Goal: Task Accomplishment & Management: Complete application form

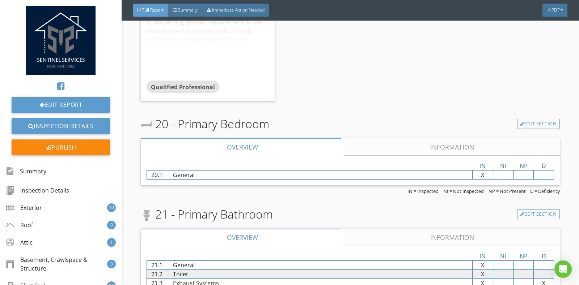
scroll to position [6061, 0]
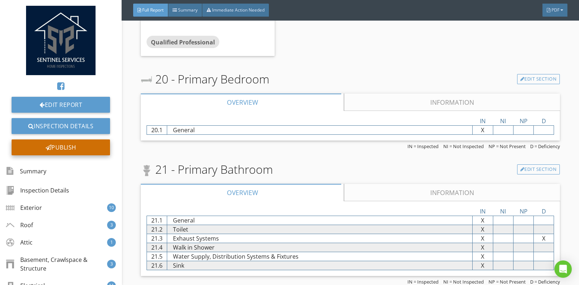
click at [76, 146] on div "Publish" at bounding box center [61, 148] width 98 height 16
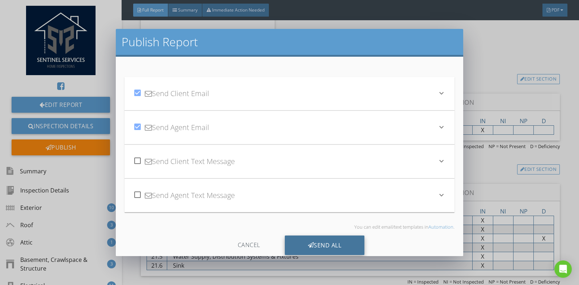
click at [318, 247] on div "Send All" at bounding box center [325, 246] width 80 height 20
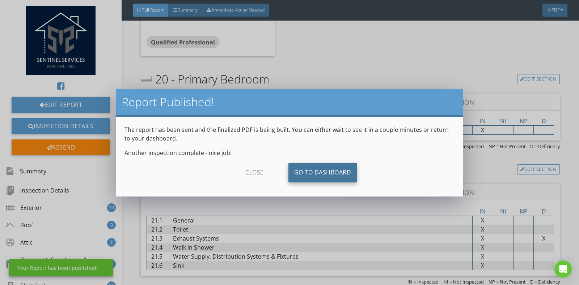
click at [326, 172] on link "Go To Dashboard" at bounding box center [322, 173] width 69 height 20
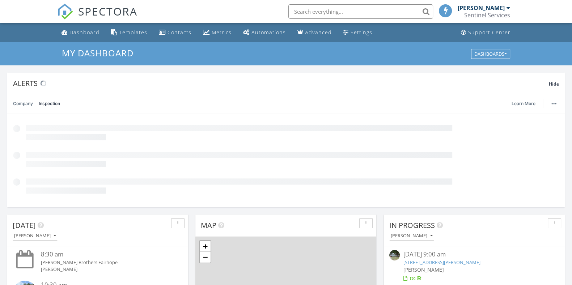
scroll to position [4, 4]
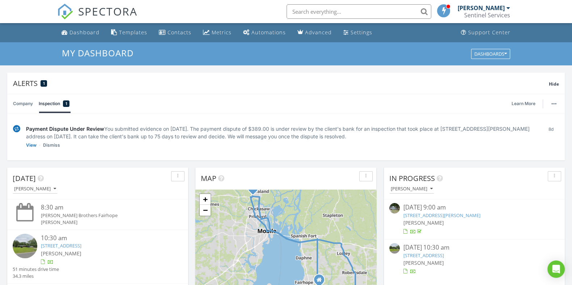
scroll to position [673, 586]
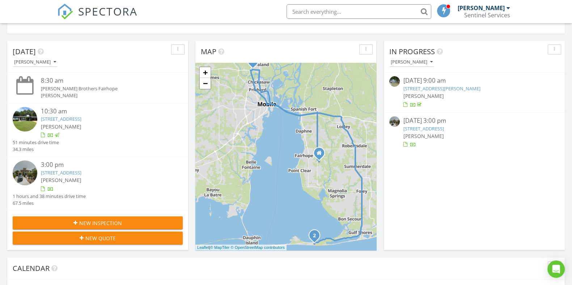
scroll to position [181, 0]
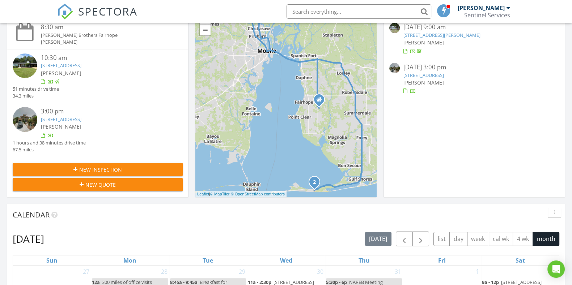
click at [81, 118] on link "9351 Savane Park, Gulf Shores, AL 36542" at bounding box center [61, 119] width 41 height 7
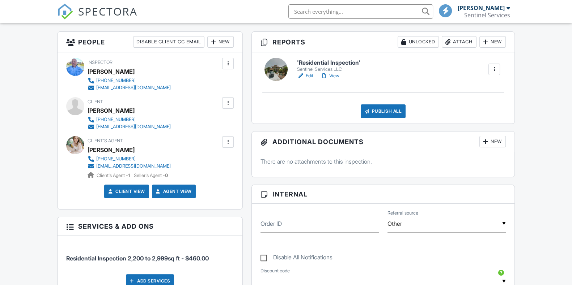
scroll to position [181, 0]
click at [343, 62] on h6 "'Residential Inspection'" at bounding box center [328, 63] width 63 height 7
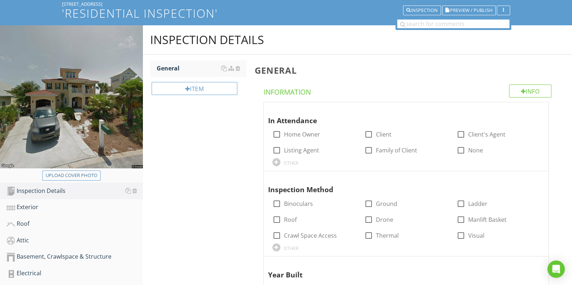
scroll to position [45, 0]
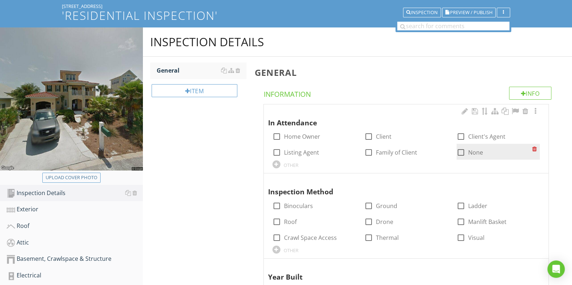
click at [460, 152] on div at bounding box center [461, 153] width 12 height 12
checkbox input "true"
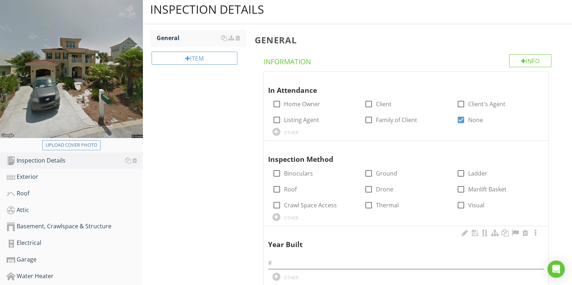
scroll to position [136, 0]
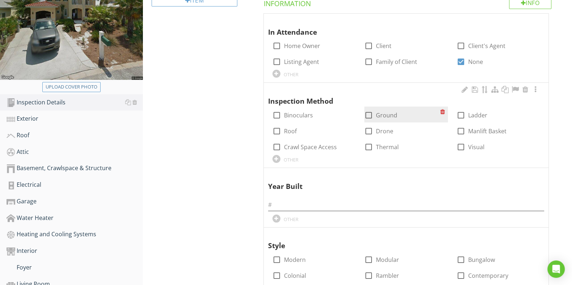
click at [365, 116] on div at bounding box center [369, 115] width 12 height 12
checkbox input "true"
click at [369, 129] on div at bounding box center [369, 131] width 12 height 12
checkbox input "true"
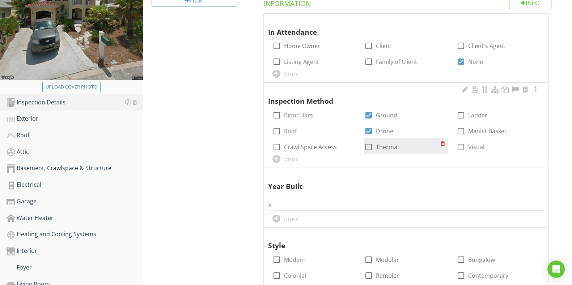
click at [368, 145] on div at bounding box center [369, 147] width 12 height 12
checkbox input "true"
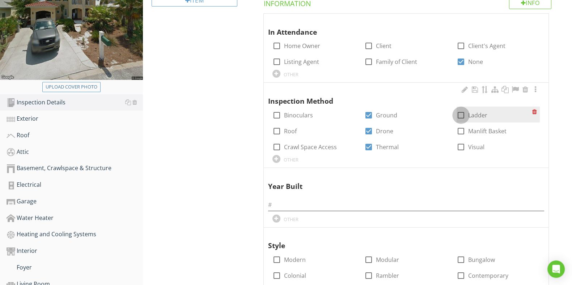
click at [463, 114] on div at bounding box center [461, 115] width 12 height 12
checkbox input "true"
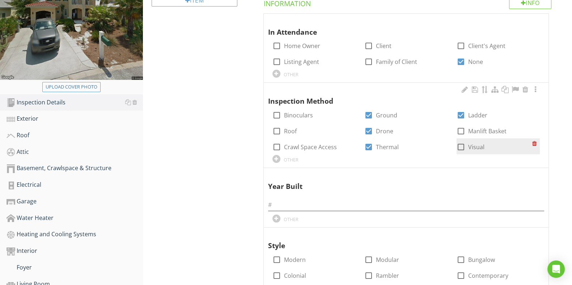
click at [461, 145] on div at bounding box center [461, 147] width 12 height 12
checkbox input "true"
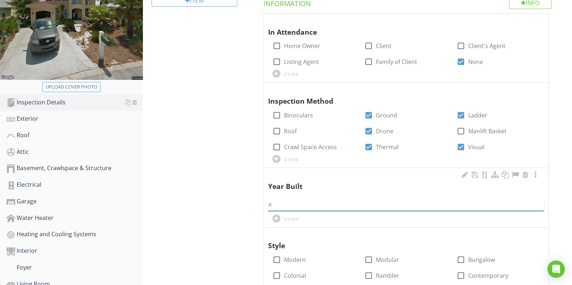
click at [380, 204] on input "text" at bounding box center [406, 205] width 276 height 12
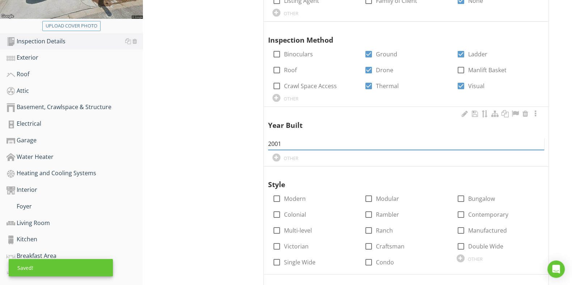
scroll to position [271, 0]
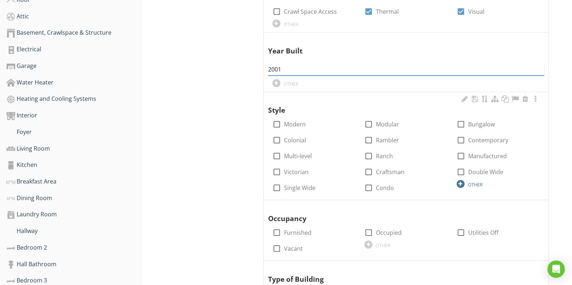
type input "2001"
click at [460, 184] on div at bounding box center [461, 184] width 8 height 8
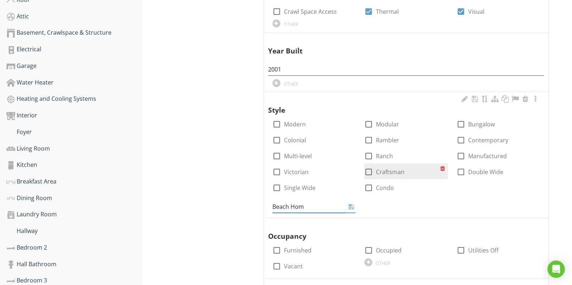
type input "Beach Home"
click at [350, 206] on icon at bounding box center [351, 207] width 5 height 6
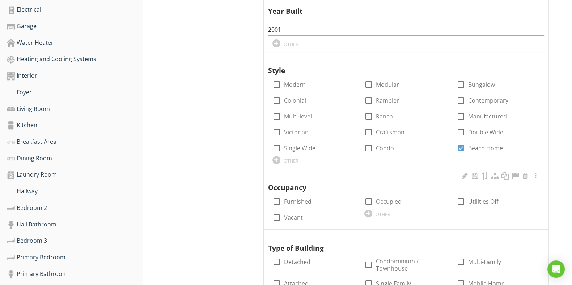
scroll to position [361, 0]
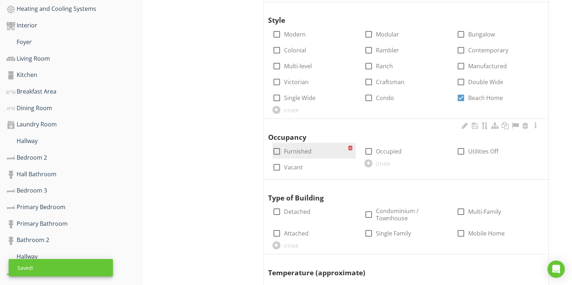
click at [279, 147] on div at bounding box center [277, 151] width 12 height 12
checkbox input "true"
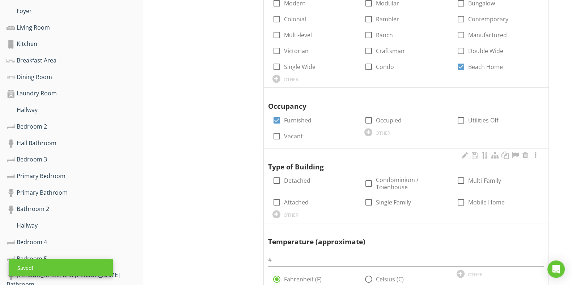
scroll to position [407, 0]
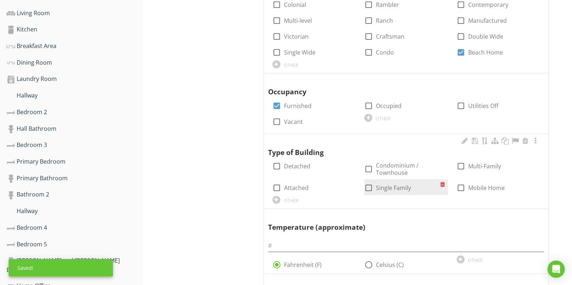
click at [369, 185] on div at bounding box center [369, 188] width 12 height 12
checkbox input "true"
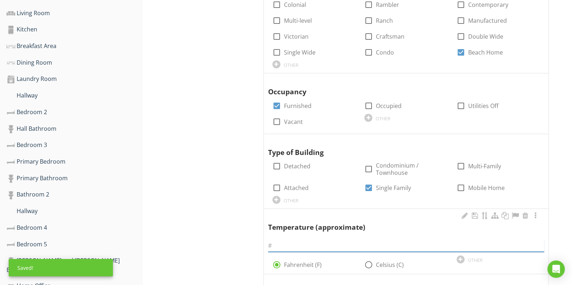
drag, startPoint x: 365, startPoint y: 244, endPoint x: 362, endPoint y: 238, distance: 5.8
click at [365, 243] on input "text" at bounding box center [406, 246] width 276 height 12
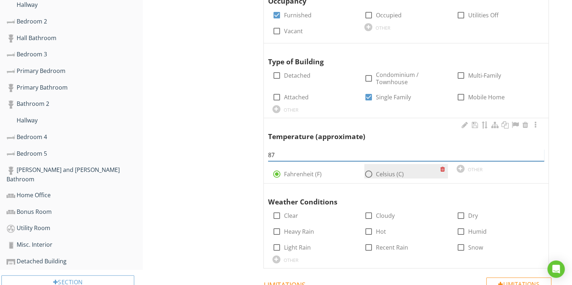
scroll to position [561, 0]
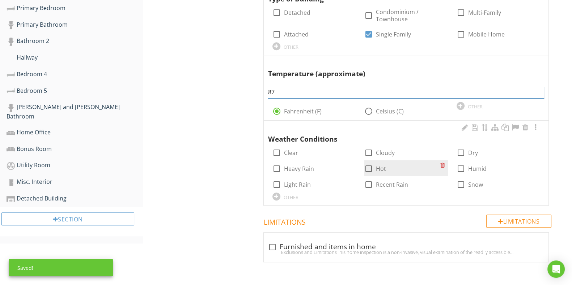
type input "87"
drag, startPoint x: 369, startPoint y: 166, endPoint x: 439, endPoint y: 164, distance: 70.2
click at [369, 166] on div at bounding box center [369, 169] width 12 height 12
checkbox input "true"
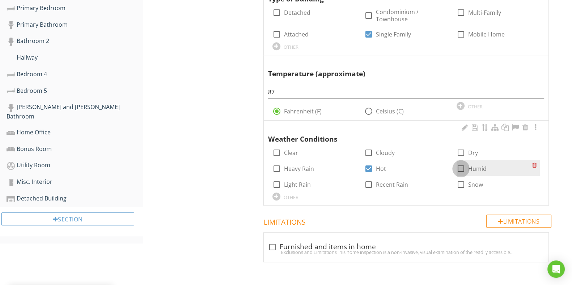
click at [458, 170] on div at bounding box center [461, 169] width 12 height 12
checkbox input "true"
click at [276, 245] on div at bounding box center [272, 247] width 12 height 12
checkbox input "true"
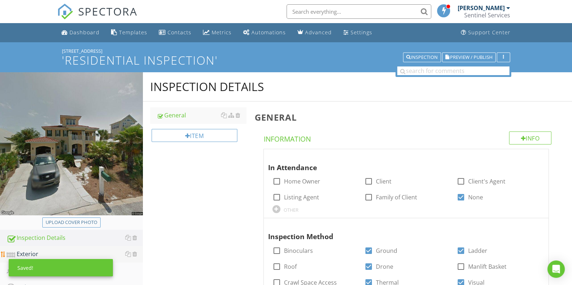
scroll to position [45, 0]
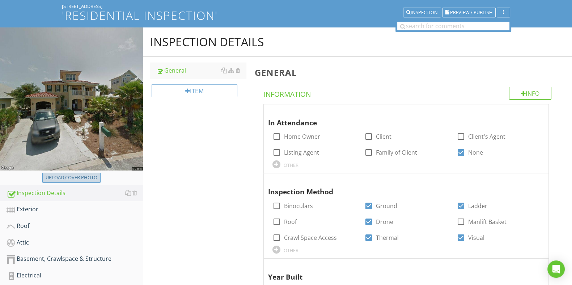
click at [77, 176] on div "Upload cover photo" at bounding box center [72, 177] width 52 height 7
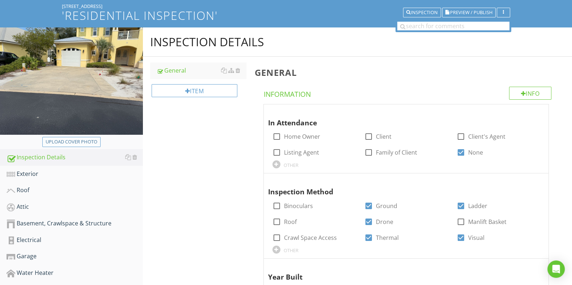
click at [80, 144] on div "Upload cover photo" at bounding box center [72, 142] width 52 height 7
type input "C:\fakepath\1.jpg"
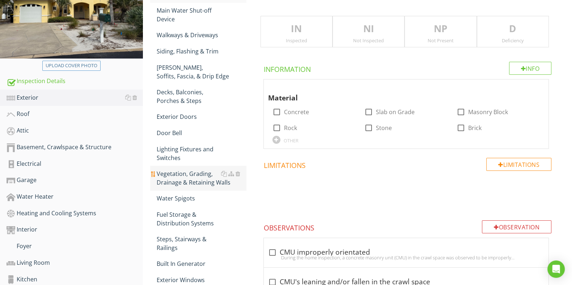
scroll to position [136, 0]
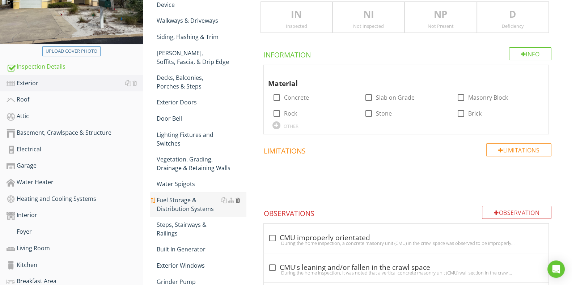
click at [237, 202] on div at bounding box center [238, 201] width 5 height 6
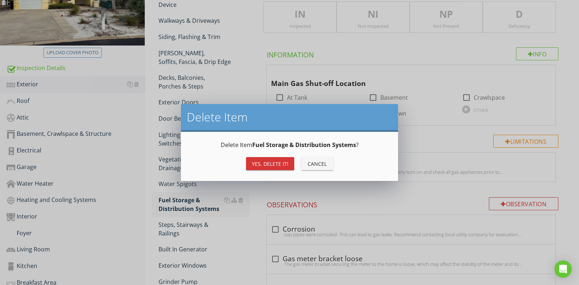
click at [280, 165] on div "Yes, Delete it!" at bounding box center [270, 164] width 37 height 8
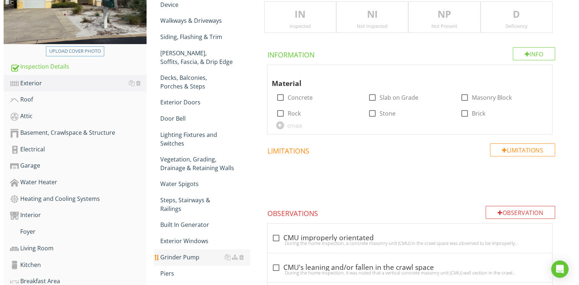
scroll to position [181, 0]
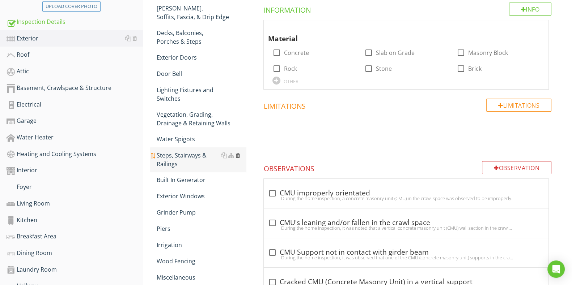
click at [238, 153] on div at bounding box center [238, 156] width 5 height 6
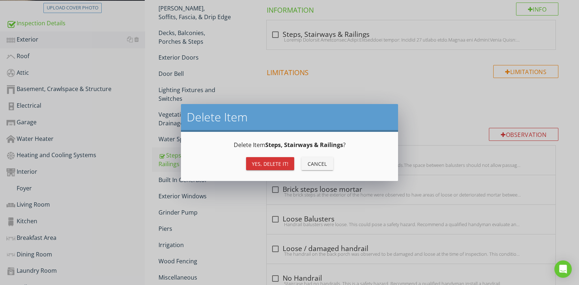
click at [279, 167] on div "Yes, Delete it!" at bounding box center [270, 164] width 37 height 8
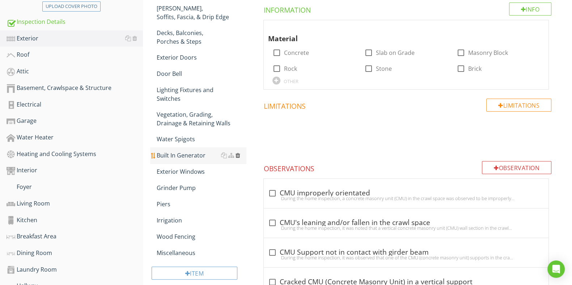
click at [237, 157] on div at bounding box center [238, 156] width 5 height 6
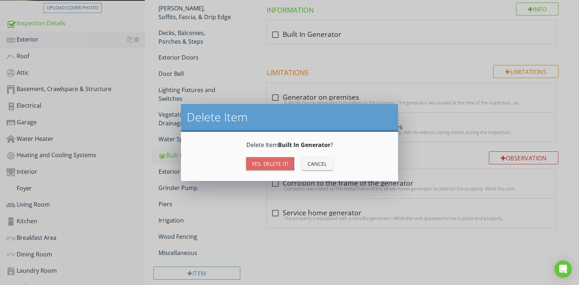
click at [288, 165] on button "Yes, Delete it!" at bounding box center [270, 163] width 48 height 13
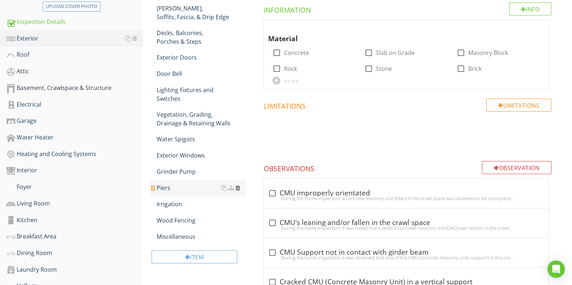
click at [238, 187] on div at bounding box center [238, 188] width 5 height 6
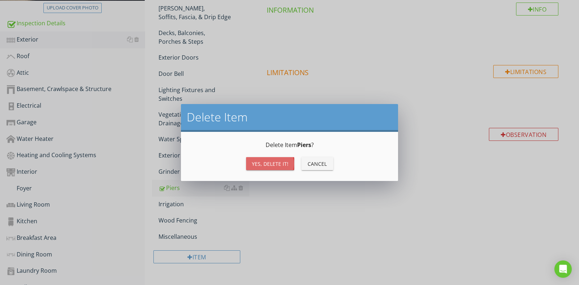
click at [272, 166] on div "Yes, Delete it!" at bounding box center [270, 164] width 37 height 8
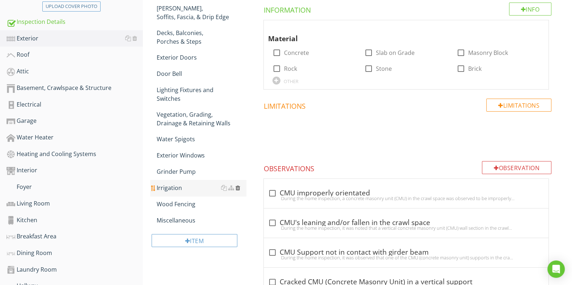
click at [238, 186] on div at bounding box center [238, 188] width 5 height 6
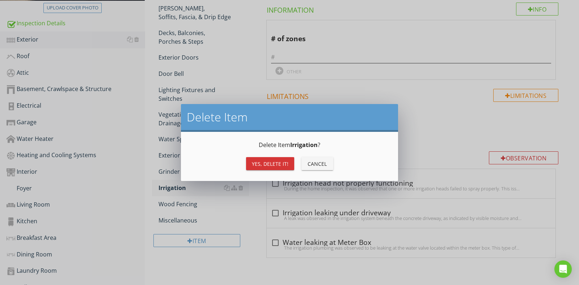
click at [267, 164] on div "Yes, Delete it!" at bounding box center [270, 164] width 37 height 8
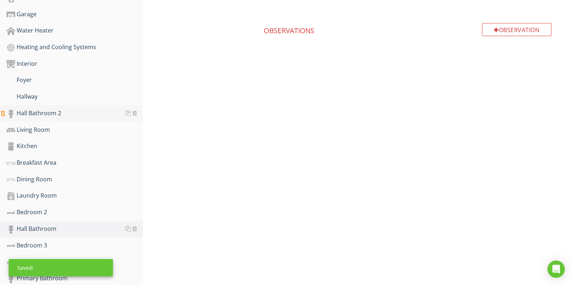
click at [92, 113] on div "Hall Bathroom 2" at bounding box center [75, 113] width 136 height 9
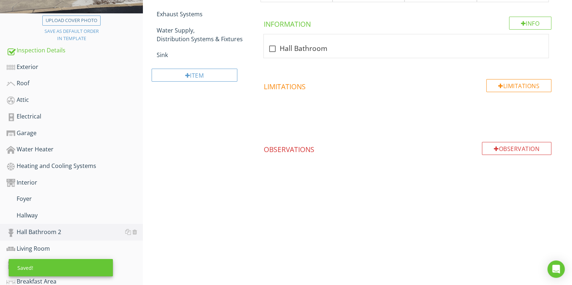
scroll to position [60, 0]
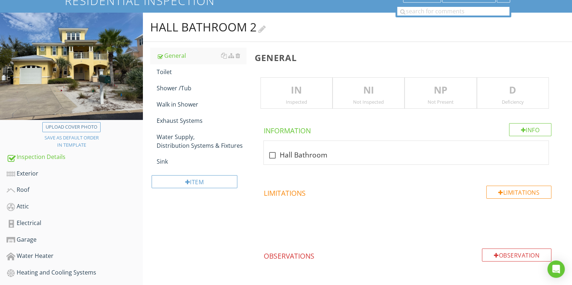
click at [266, 30] on div at bounding box center [262, 29] width 8 height 10
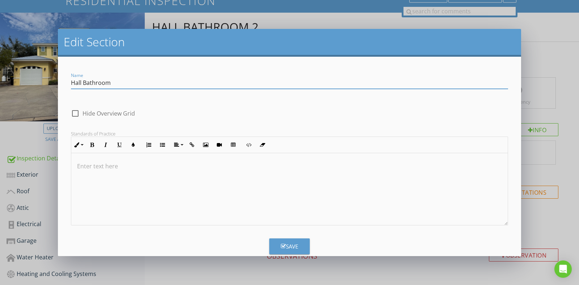
click at [81, 80] on input "Hall Bathroom" at bounding box center [289, 83] width 437 height 12
type input "Half Bathroom"
click at [287, 247] on div "Save" at bounding box center [289, 247] width 17 height 8
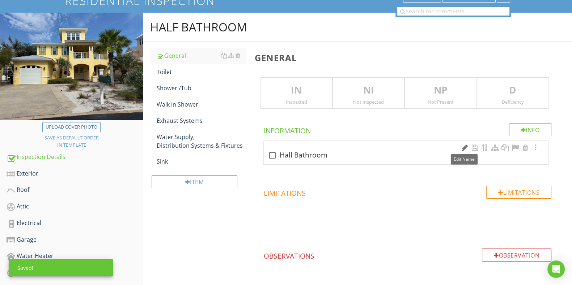
click at [466, 145] on div at bounding box center [464, 147] width 9 height 7
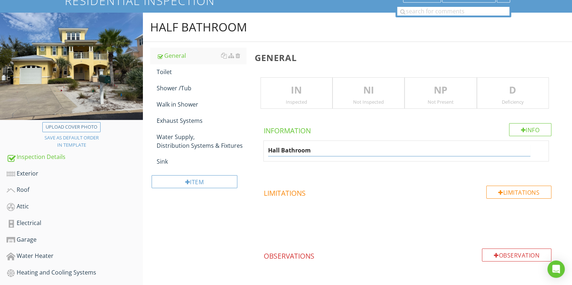
click at [279, 150] on input "Hall Bathroom" at bounding box center [399, 151] width 262 height 12
type input "Half Bathroom"
click at [322, 183] on div "Info Information check_box_outline_blank Half Bathroom Limitations Limitations …" at bounding box center [408, 212] width 306 height 179
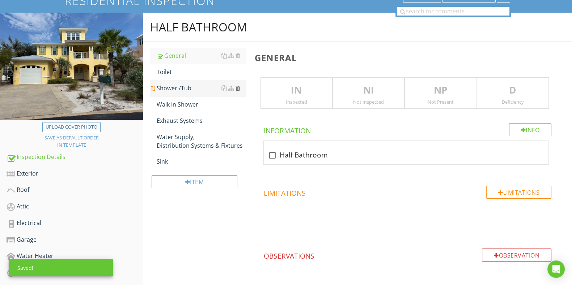
click at [238, 89] on div at bounding box center [238, 88] width 5 height 6
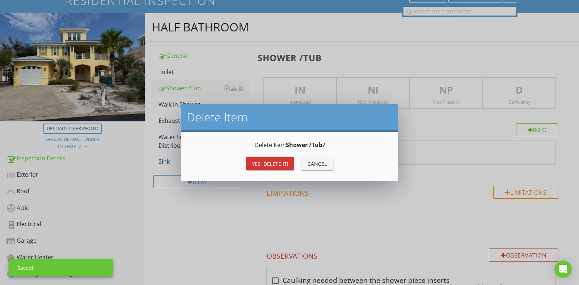
click at [271, 164] on div "Yes, Delete it!" at bounding box center [270, 164] width 37 height 8
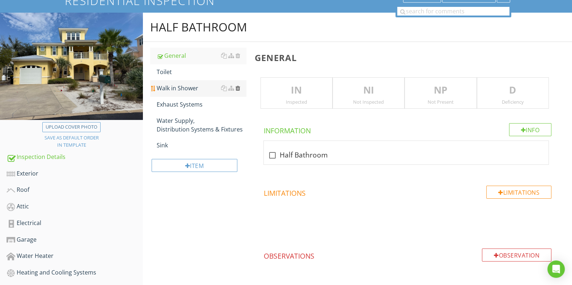
click at [239, 87] on div at bounding box center [238, 88] width 5 height 6
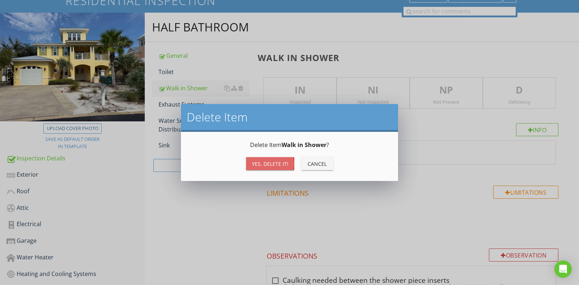
click at [272, 163] on div "Yes, Delete it!" at bounding box center [270, 164] width 37 height 8
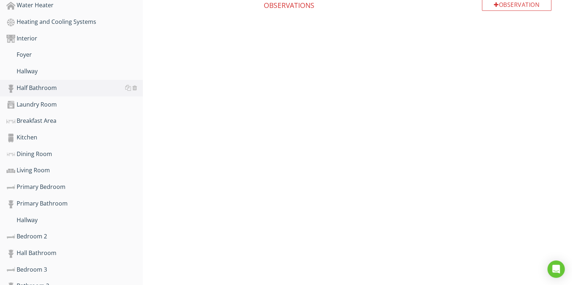
scroll to position [376, 0]
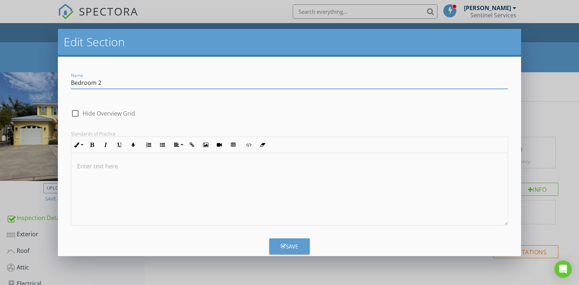
paste input "Upstairs"
type input "Bedroom 2 Upstairs"
drag, startPoint x: 279, startPoint y: 245, endPoint x: 278, endPoint y: 232, distance: 13.0
click at [281, 244] on icon "button" at bounding box center [283, 246] width 5 height 5
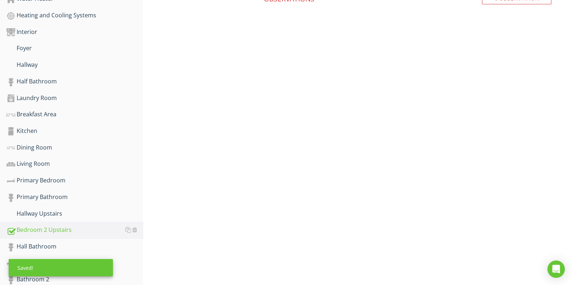
scroll to position [361, 0]
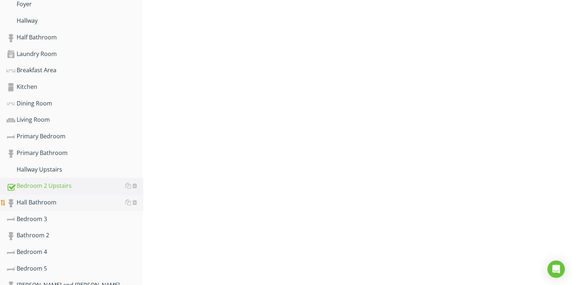
click at [94, 198] on div "Hall Bathroom" at bounding box center [75, 202] width 136 height 9
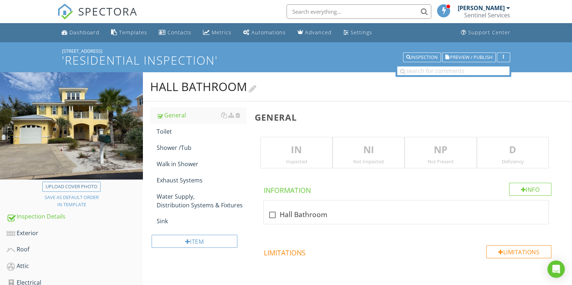
click at [254, 93] on div "Hall Bathroom" at bounding box center [203, 87] width 106 height 14
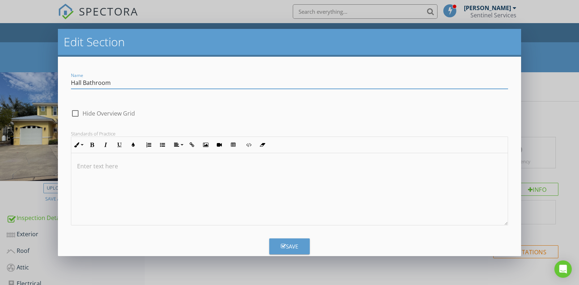
paste input "Upstairs"
type input "Hall Bathroom Upstairs"
click at [297, 247] on button "Save" at bounding box center [289, 247] width 41 height 16
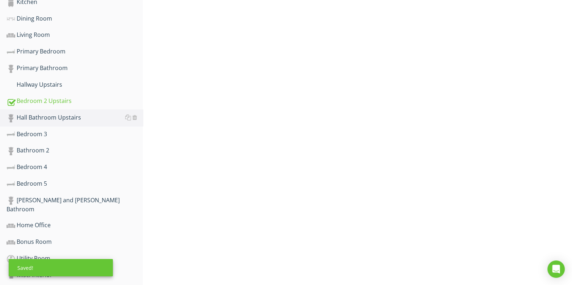
scroll to position [483, 0]
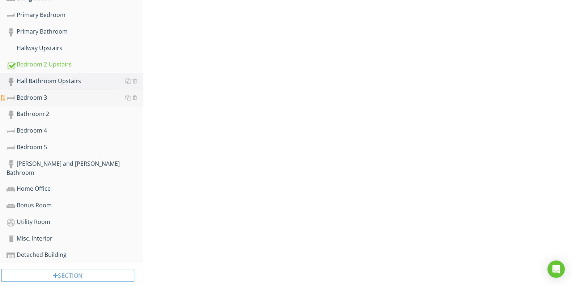
click at [68, 97] on div "Bedroom 3" at bounding box center [75, 97] width 136 height 9
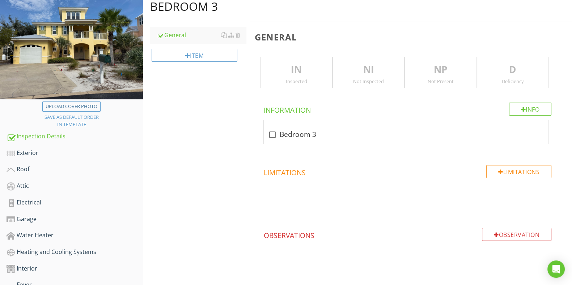
scroll to position [31, 0]
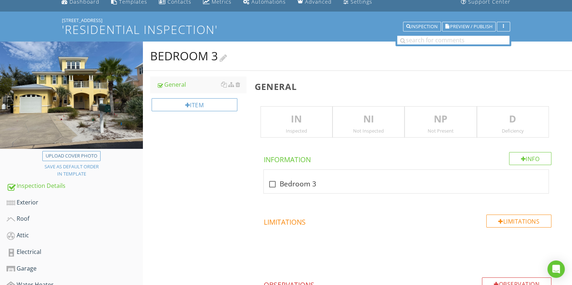
click at [231, 51] on h2 "Bedroom 3" at bounding box center [357, 56] width 415 height 14
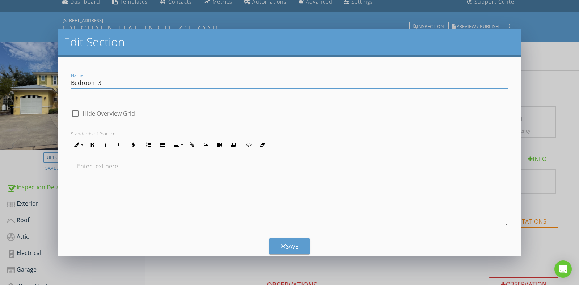
paste input "Upstairs"
type input "Bedroom 3 Upstairs"
click at [292, 245] on div "Save" at bounding box center [289, 247] width 17 height 8
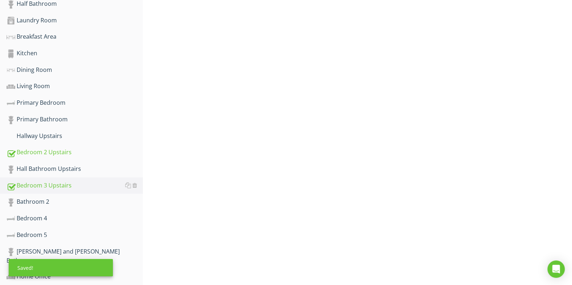
scroll to position [438, 0]
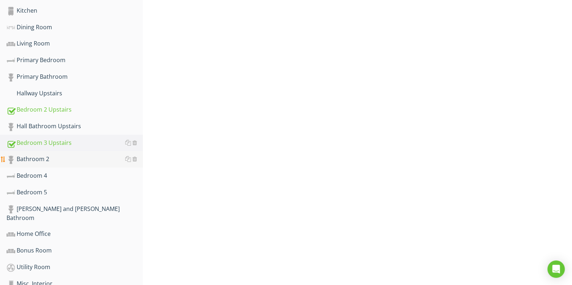
click at [71, 155] on div "Bathroom 2" at bounding box center [75, 159] width 136 height 9
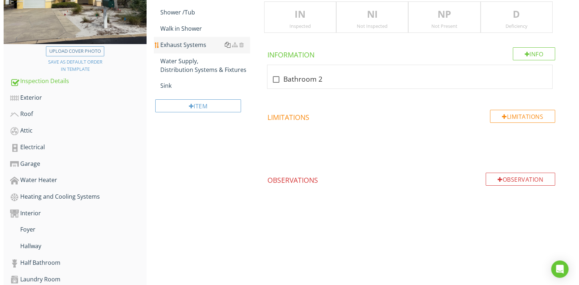
scroll to position [31, 0]
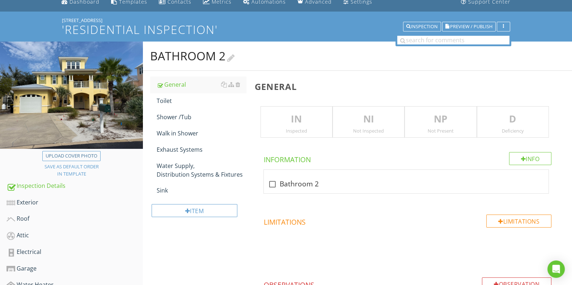
click at [235, 59] on div at bounding box center [231, 57] width 8 height 10
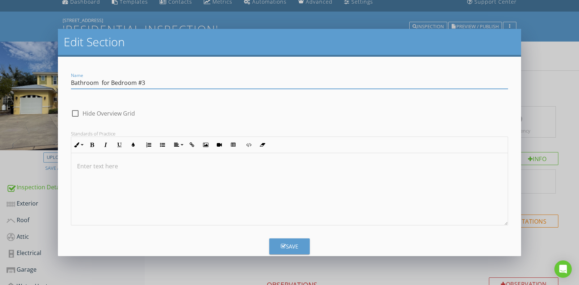
paste input "Upstairs"
click at [101, 80] on input "Bathroom for Bedroom #3 Upstairs" at bounding box center [289, 83] width 437 height 12
drag, startPoint x: 178, startPoint y: 87, endPoint x: 32, endPoint y: 107, distance: 147.5
click at [32, 107] on div "Edit Section Name Bathroom for Bedroom #3 Upstairs check_box_outline_blank Hide…" at bounding box center [289, 142] width 579 height 285
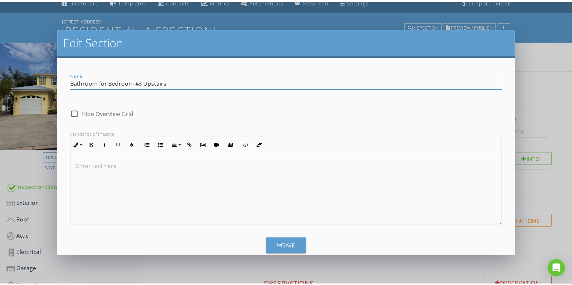
scroll to position [0, 0]
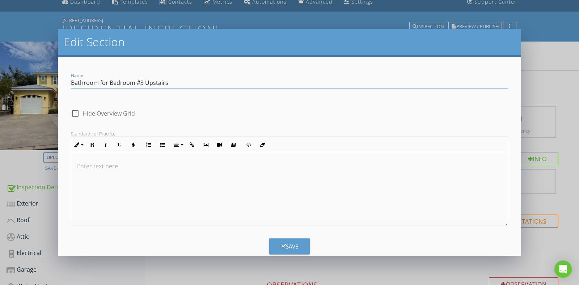
type input "Bathroom for Bedroom #3 Upstairs"
click at [289, 244] on div "Save" at bounding box center [289, 247] width 17 height 8
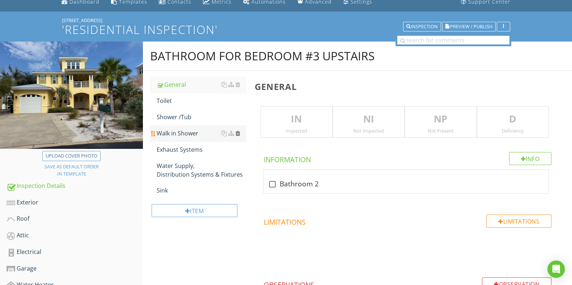
click at [236, 132] on div at bounding box center [238, 134] width 5 height 6
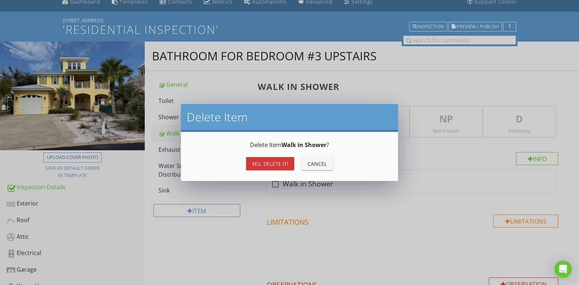
click at [259, 161] on div "Yes, Delete it!" at bounding box center [270, 164] width 37 height 8
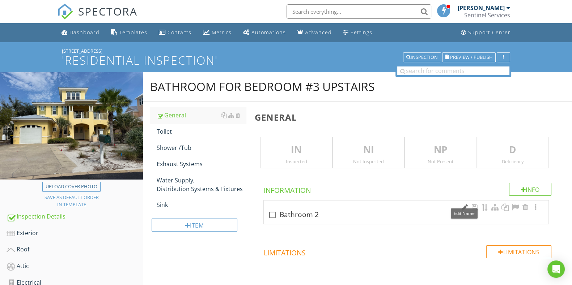
click at [465, 204] on div at bounding box center [464, 207] width 9 height 7
drag, startPoint x: 322, startPoint y: 213, endPoint x: 228, endPoint y: 216, distance: 94.5
click at [228, 216] on div "Bathroom for Bedroom #3 Upstairs General Toilet Shower /Tub Exhaust Systems Wat…" at bounding box center [357, 226] width 429 height 308
paste input "for Bedroom #3 Upstairs"
type input "Bathroom for Bedroom #3 Upstairs"
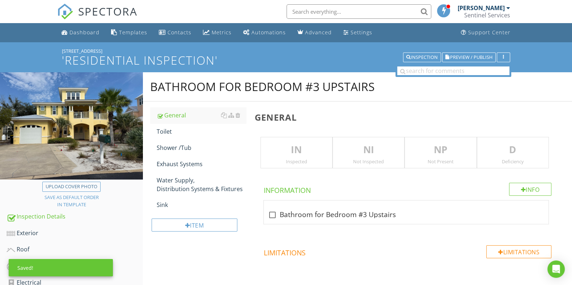
click at [381, 236] on div "Info Information check_box_outline_blank Bathroom for Bedroom #3 Upstairs Limit…" at bounding box center [408, 272] width 306 height 179
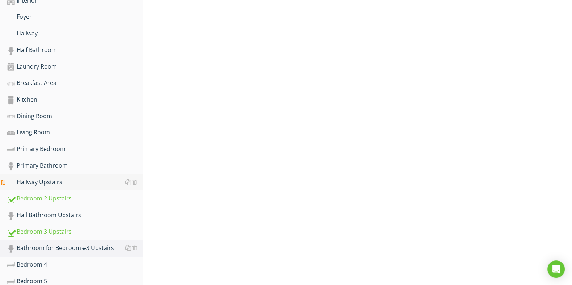
scroll to position [361, 0]
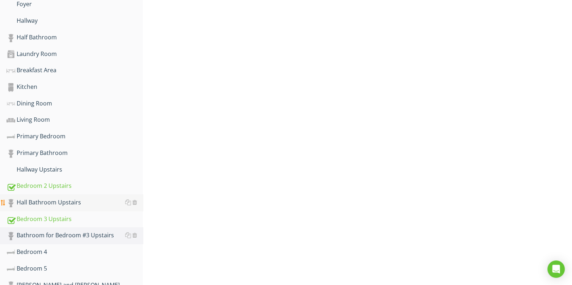
click at [73, 195] on link "Hall Bathroom Upstairs" at bounding box center [75, 203] width 136 height 17
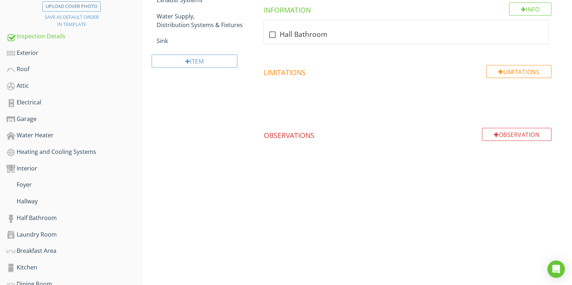
scroll to position [45, 0]
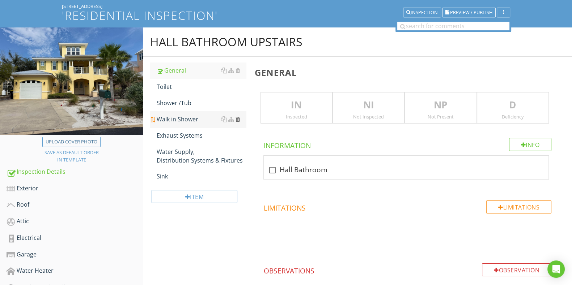
click at [238, 119] on div at bounding box center [238, 120] width 5 height 6
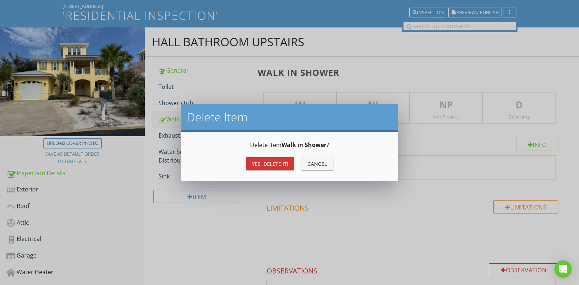
click at [262, 161] on div "Yes, Delete it!" at bounding box center [270, 164] width 37 height 8
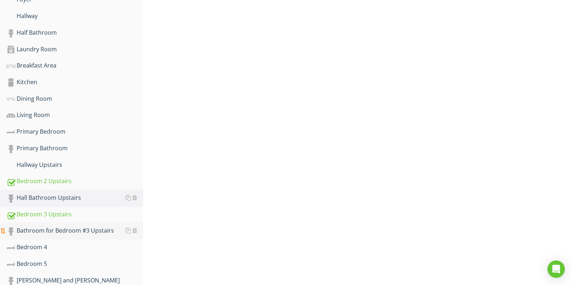
scroll to position [407, 0]
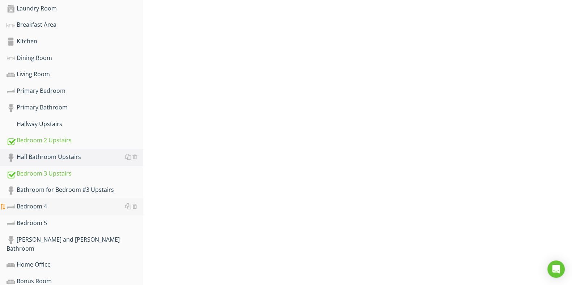
click at [56, 202] on div "Bedroom 4" at bounding box center [75, 206] width 136 height 9
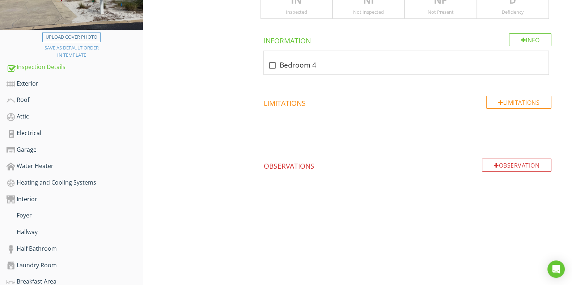
scroll to position [45, 0]
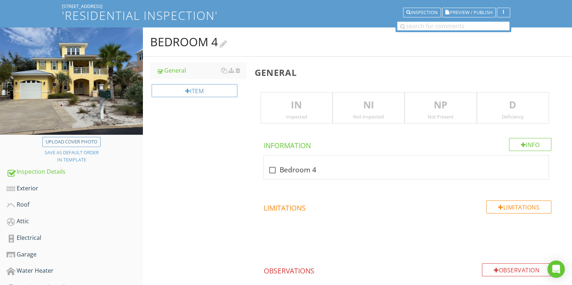
click at [225, 43] on div at bounding box center [224, 43] width 8 height 10
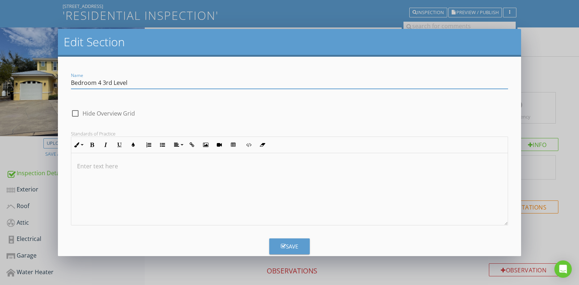
type input "Bedroom 4 3rd Level"
click at [284, 249] on div "Save" at bounding box center [289, 247] width 17 height 8
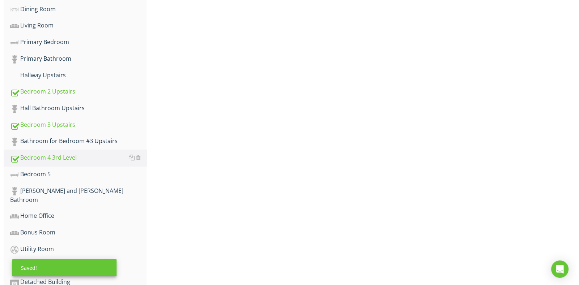
scroll to position [483, 0]
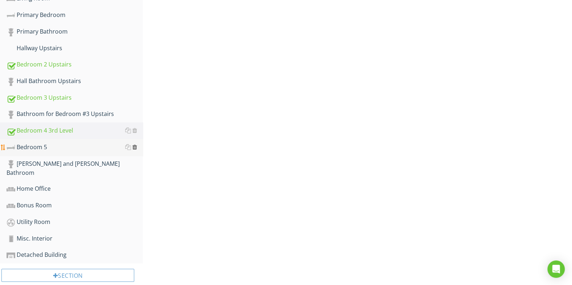
click at [135, 144] on div at bounding box center [134, 147] width 5 height 6
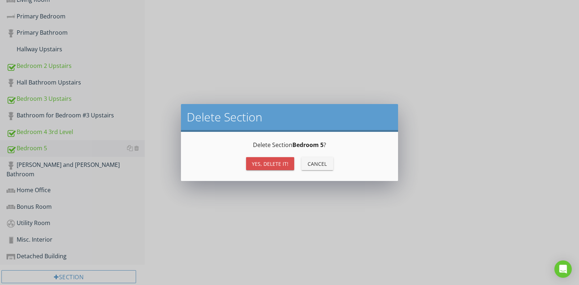
drag, startPoint x: 271, startPoint y: 164, endPoint x: 185, endPoint y: 179, distance: 88.0
click at [270, 166] on div "Yes, Delete it!" at bounding box center [270, 164] width 37 height 8
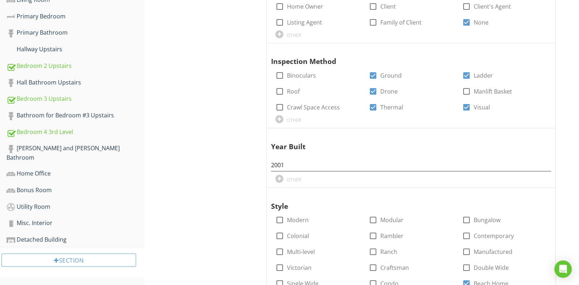
scroll to position [467, 0]
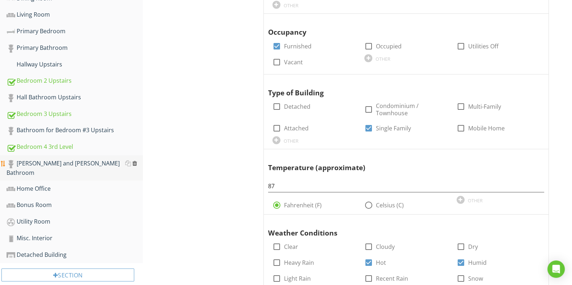
click at [137, 161] on div at bounding box center [134, 164] width 5 height 6
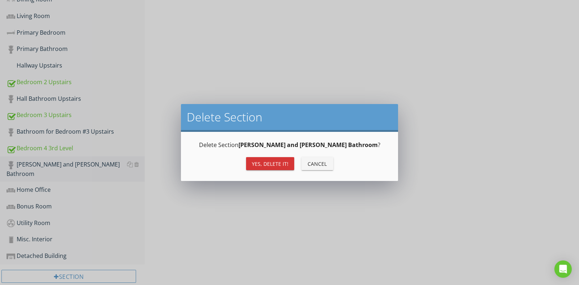
drag, startPoint x: 275, startPoint y: 155, endPoint x: 273, endPoint y: 159, distance: 4.9
click at [275, 155] on div "Delete Section [PERSON_NAME] and [PERSON_NAME] Bathroom ? Yes, Delete it! Cancel" at bounding box center [290, 157] width 200 height 32
click at [272, 162] on div "Yes, Delete it!" at bounding box center [270, 164] width 37 height 8
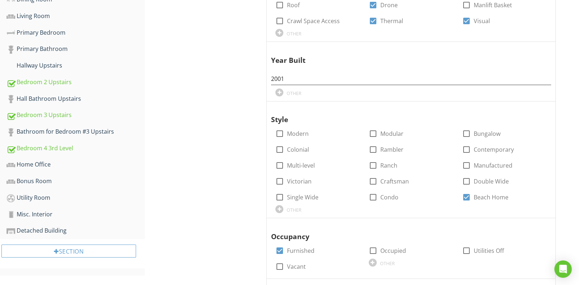
scroll to position [450, 0]
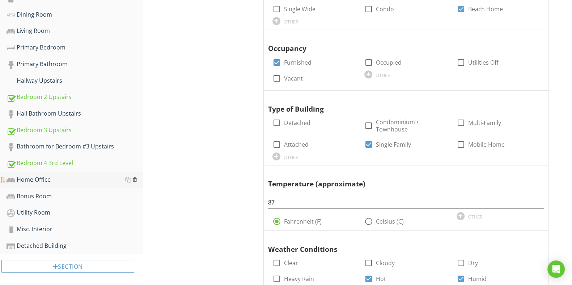
click at [134, 177] on div at bounding box center [134, 180] width 5 height 6
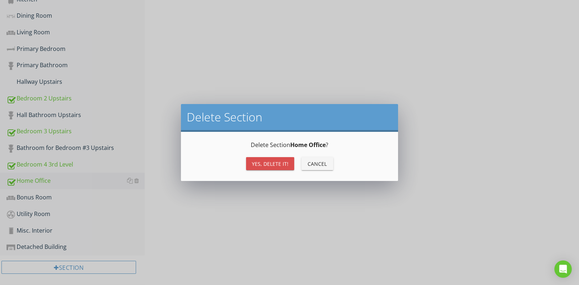
click at [262, 158] on button "Yes, Delete it!" at bounding box center [270, 163] width 48 height 13
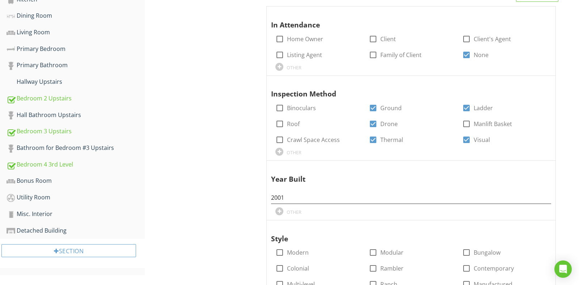
scroll to position [434, 0]
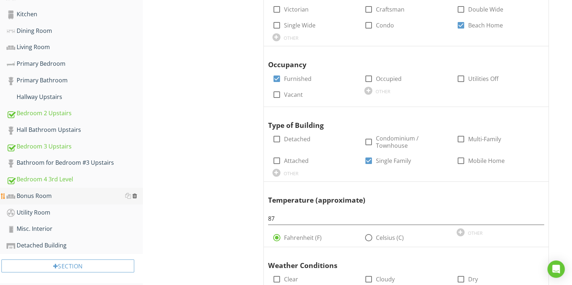
click at [136, 193] on div at bounding box center [134, 196] width 5 height 6
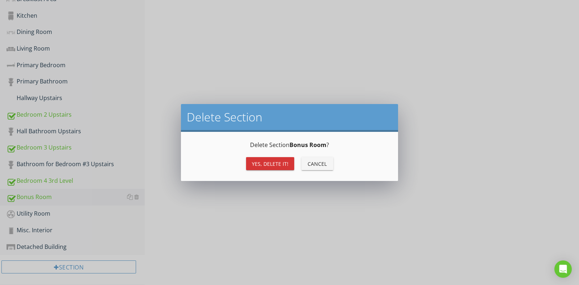
click at [280, 163] on div "Yes, Delete it!" at bounding box center [270, 164] width 37 height 8
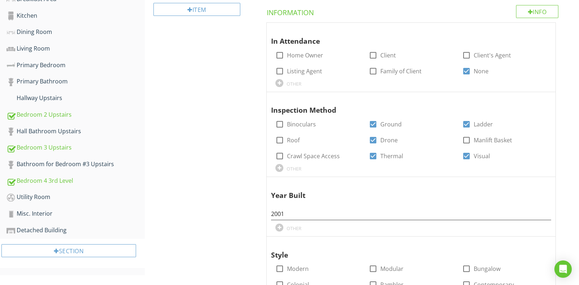
scroll to position [418, 0]
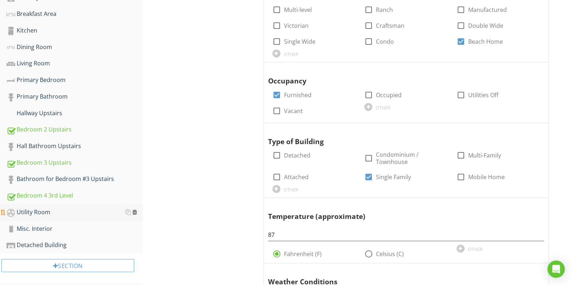
click at [136, 210] on div at bounding box center [134, 213] width 5 height 6
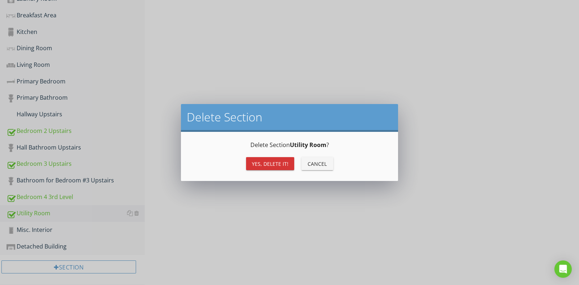
click at [268, 163] on div "Yes, Delete it!" at bounding box center [270, 164] width 37 height 8
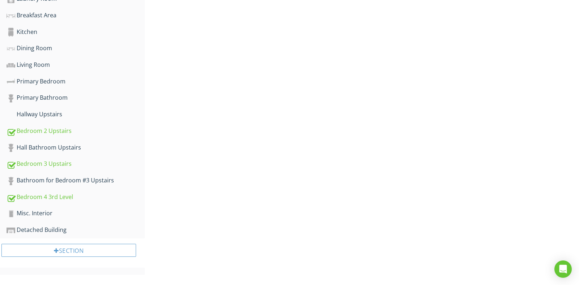
scroll to position [402, 0]
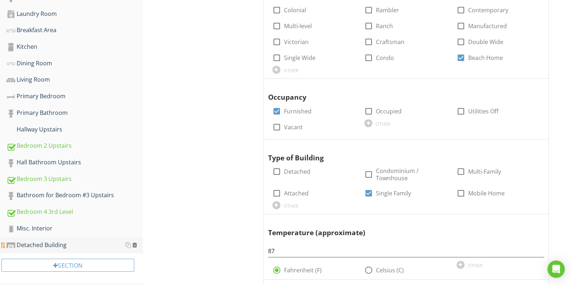
click at [134, 242] on div at bounding box center [134, 245] width 5 height 6
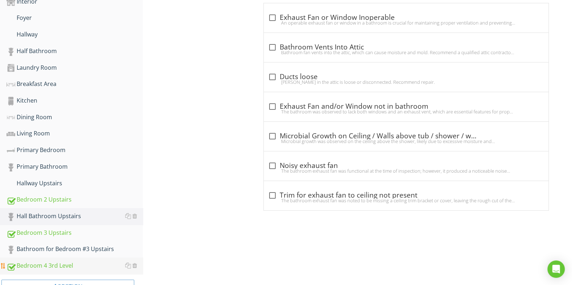
scroll to position [369, 0]
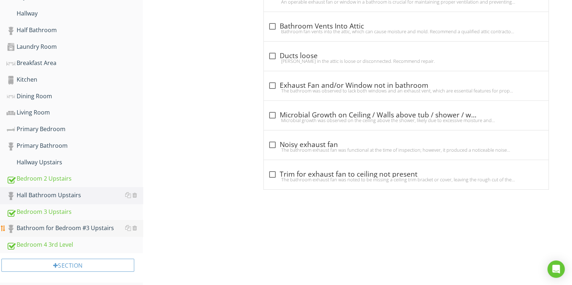
click at [85, 229] on div "Bathroom for Bedroom #3 Upstairs" at bounding box center [75, 228] width 136 height 9
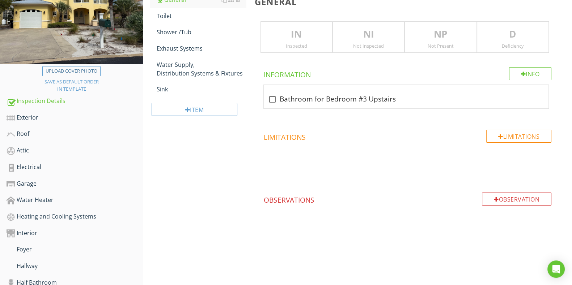
scroll to position [52, 0]
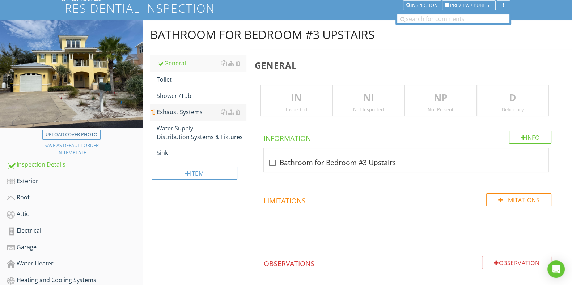
click at [194, 106] on link "Exhaust Systems" at bounding box center [201, 112] width 89 height 16
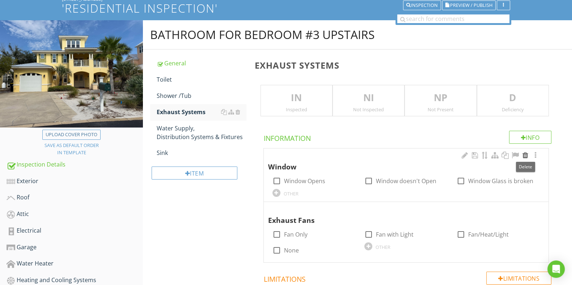
click at [525, 153] on div at bounding box center [525, 155] width 9 height 7
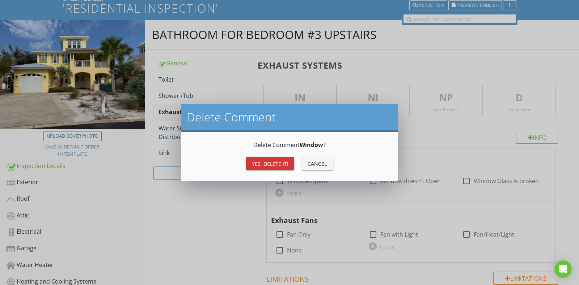
click at [274, 169] on button "Yes, Delete it!" at bounding box center [270, 163] width 48 height 13
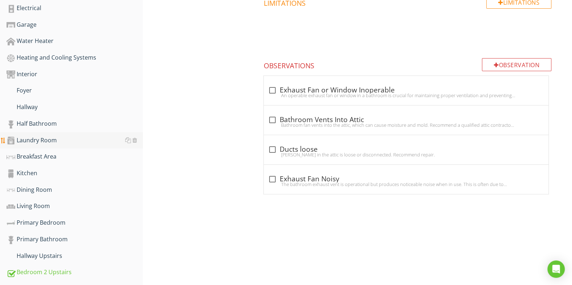
scroll to position [278, 0]
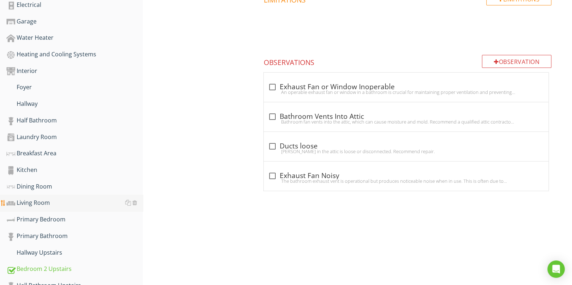
click at [52, 201] on div "Living Room" at bounding box center [75, 203] width 136 height 9
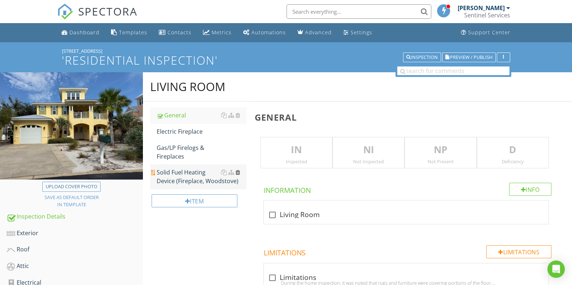
click at [238, 173] on div at bounding box center [238, 173] width 5 height 6
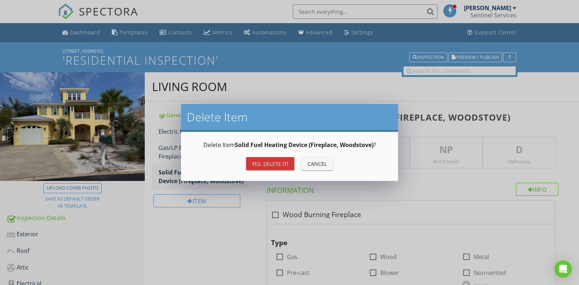
click at [272, 165] on div "Yes, Delete it!" at bounding box center [270, 164] width 37 height 8
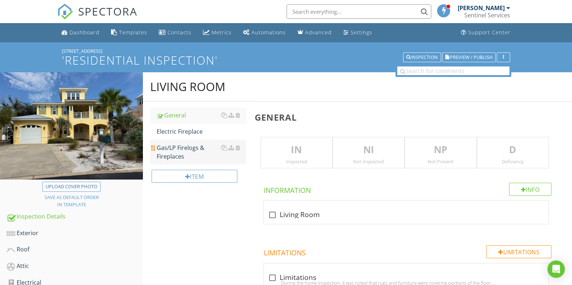
click at [237, 144] on div at bounding box center [230, 148] width 19 height 9
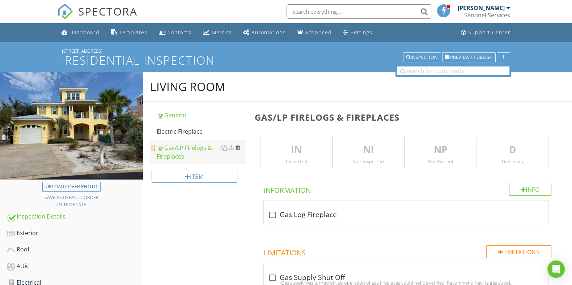
click at [238, 148] on div at bounding box center [238, 148] width 5 height 6
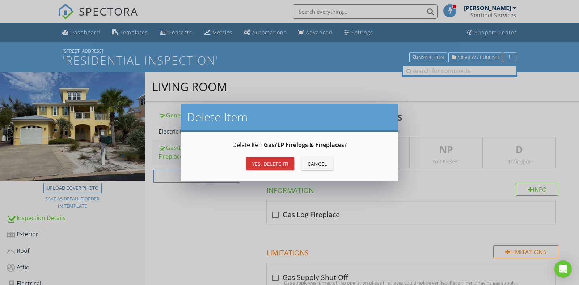
click at [282, 162] on div "Yes, Delete it!" at bounding box center [270, 164] width 37 height 8
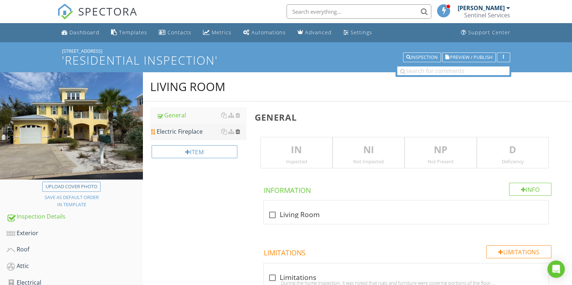
click at [238, 132] on div at bounding box center [238, 132] width 5 height 6
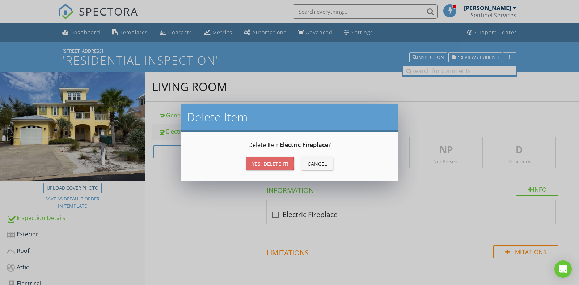
click at [274, 160] on div "Yes, Delete it!" at bounding box center [270, 164] width 37 height 8
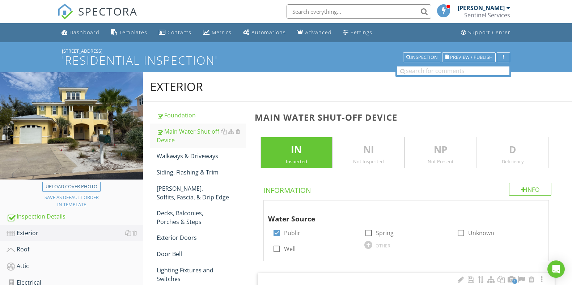
scroll to position [271, 0]
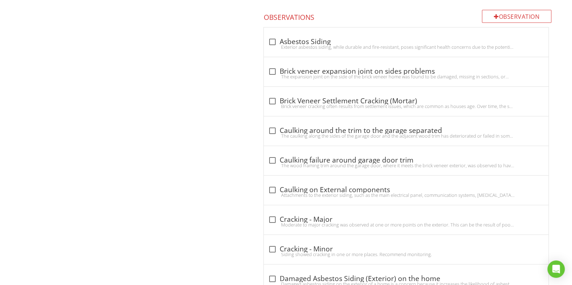
scroll to position [36, 0]
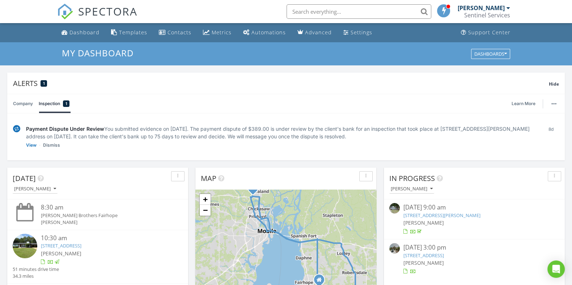
scroll to position [673, 586]
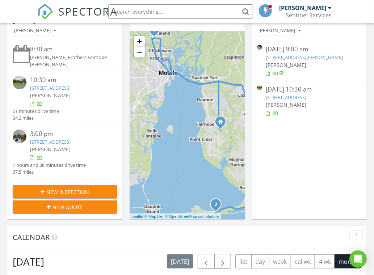
scroll to position [673, 388]
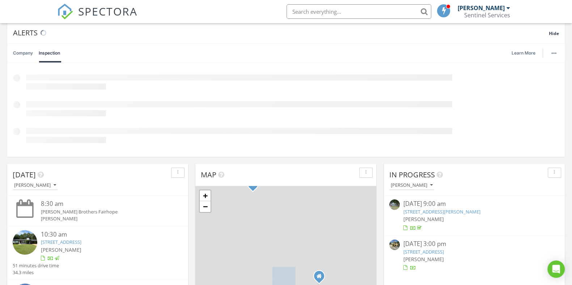
scroll to position [136, 0]
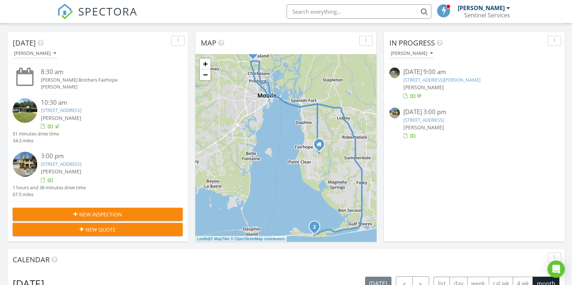
click at [81, 163] on link "[STREET_ADDRESS]" at bounding box center [61, 164] width 41 height 7
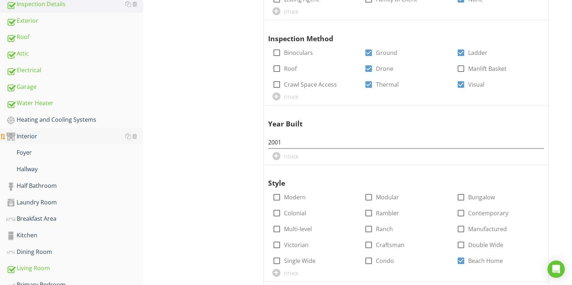
scroll to position [195, 0]
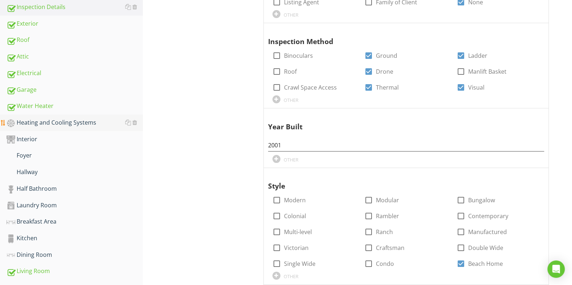
click at [51, 118] on div "Heating and Cooling Systems" at bounding box center [75, 122] width 136 height 9
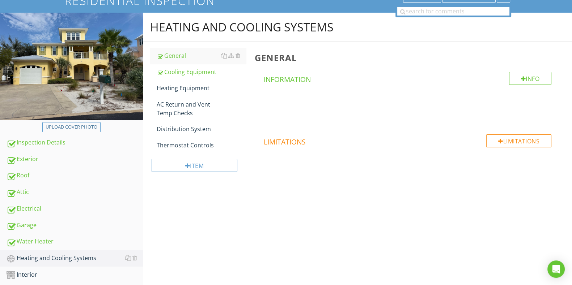
scroll to position [60, 0]
click at [190, 86] on div "Heating Equipment" at bounding box center [201, 88] width 89 height 9
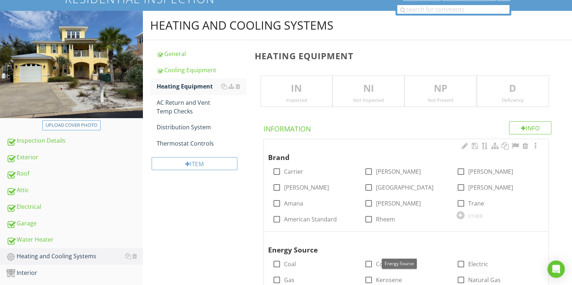
scroll to position [60, 0]
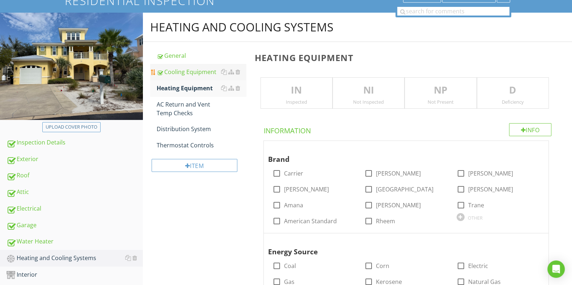
click at [198, 71] on div "Cooling Equipment" at bounding box center [201, 72] width 89 height 9
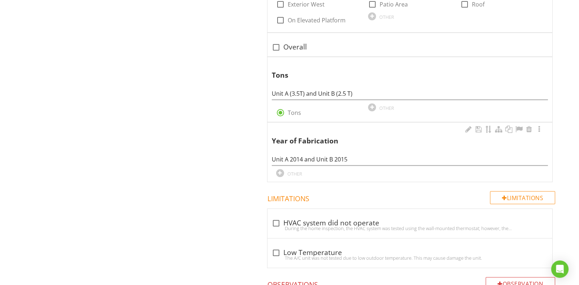
scroll to position [783, 0]
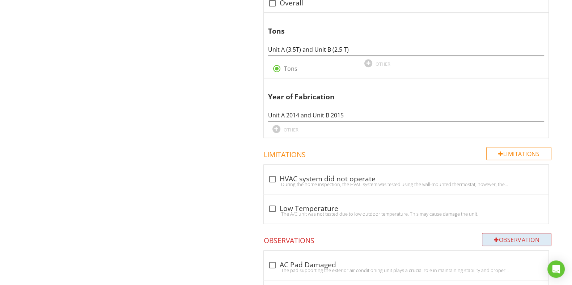
click at [513, 236] on div "Observation" at bounding box center [516, 239] width 69 height 13
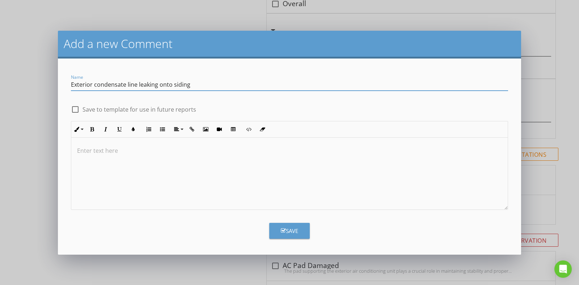
type input "Exterior condensate line leaking onto siding"
click at [166, 153] on p at bounding box center [289, 151] width 425 height 9
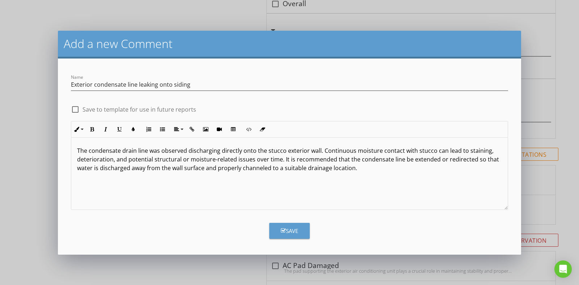
click at [73, 114] on div at bounding box center [75, 109] width 12 height 12
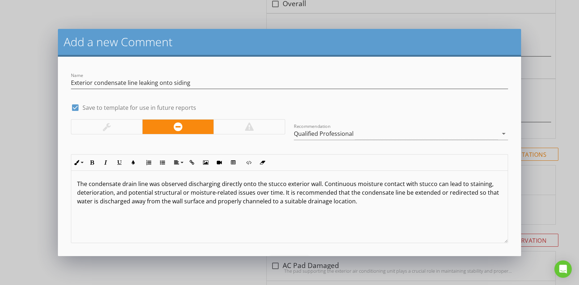
scroll to position [0, 0]
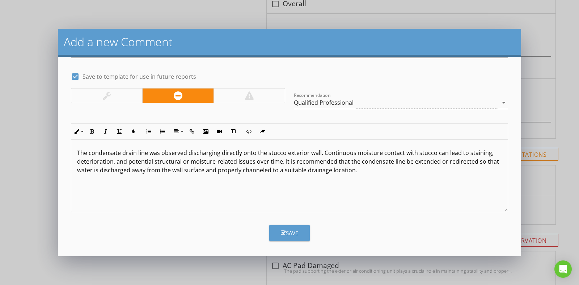
click at [294, 230] on div "Save" at bounding box center [289, 233] width 17 height 8
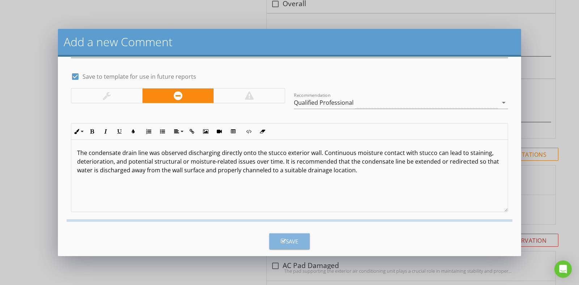
checkbox input "false"
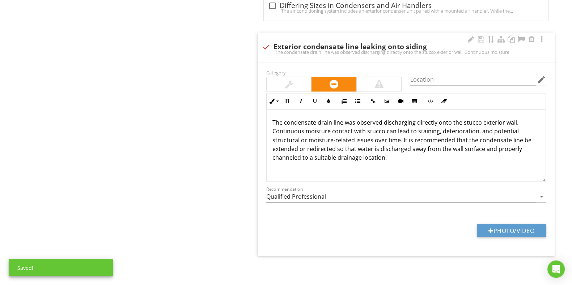
scroll to position [1574, 0]
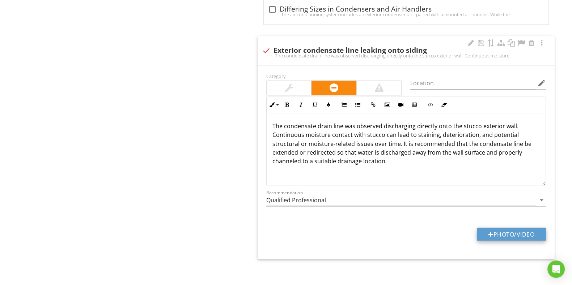
click at [503, 228] on button "Photo/Video" at bounding box center [511, 234] width 69 height 13
type input "C:\fakepath\IMG_6848.JPG"
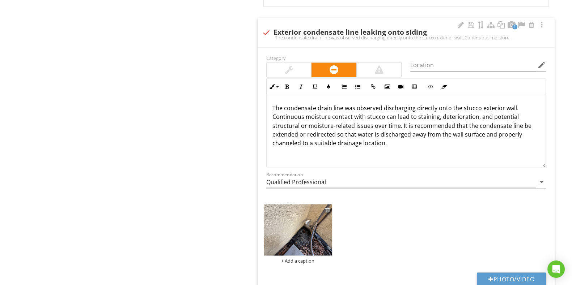
scroll to position [1631, 0]
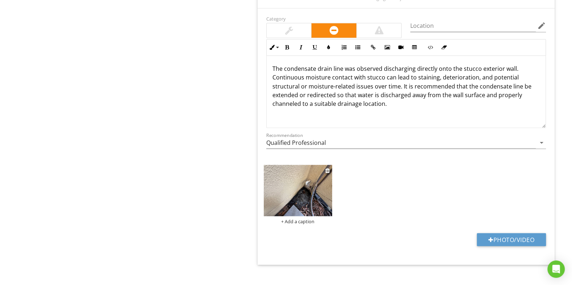
click at [300, 204] on img at bounding box center [298, 190] width 68 height 51
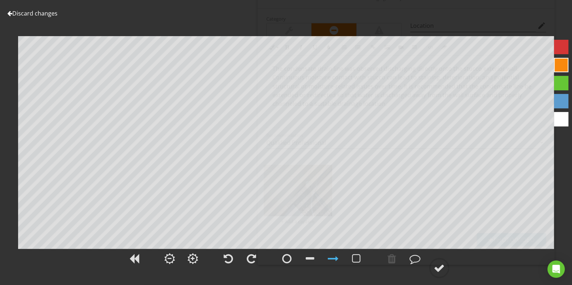
click at [561, 46] on div at bounding box center [561, 47] width 14 height 14
click at [440, 262] on circle at bounding box center [439, 268] width 19 height 19
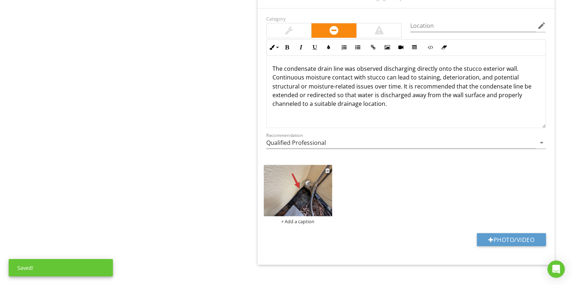
click at [311, 219] on div "+ Add a caption" at bounding box center [298, 222] width 68 height 6
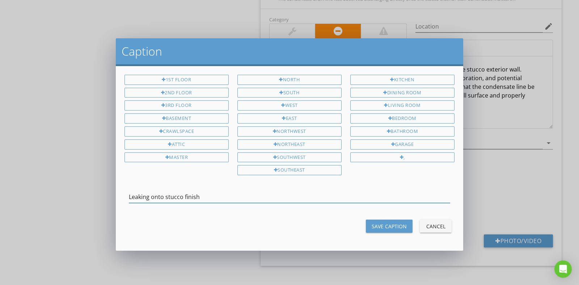
type input "Leaking onto stucco finish"
click at [373, 226] on button "Save Caption" at bounding box center [389, 226] width 47 height 13
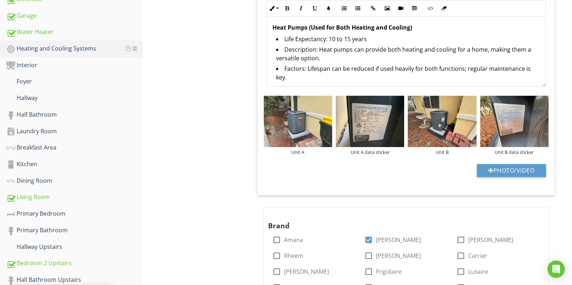
scroll to position [93, 0]
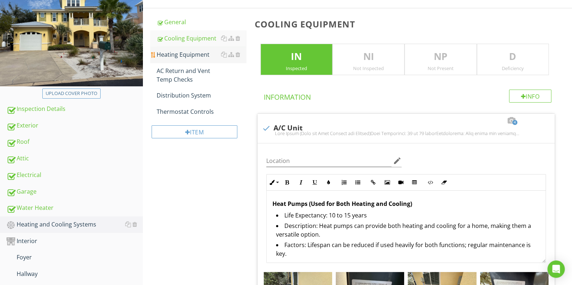
click at [188, 56] on div "Heating Equipment" at bounding box center [201, 54] width 89 height 9
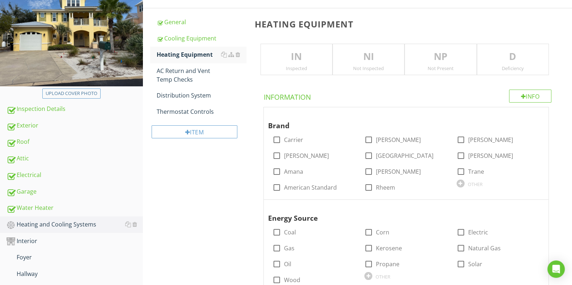
click at [285, 67] on div "Inspected" at bounding box center [296, 68] width 71 height 6
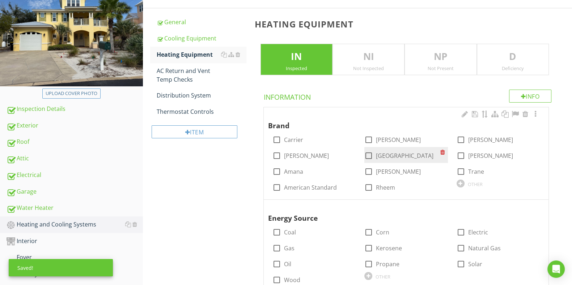
drag, startPoint x: 369, startPoint y: 171, endPoint x: 386, endPoint y: 160, distance: 20.6
click at [369, 171] on div at bounding box center [369, 172] width 12 height 12
checkbox input "true"
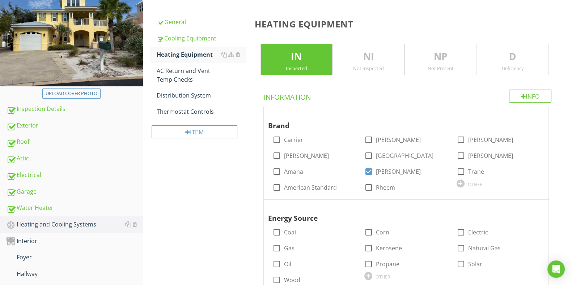
click at [505, 69] on div "Deficiency" at bounding box center [512, 68] width 71 height 6
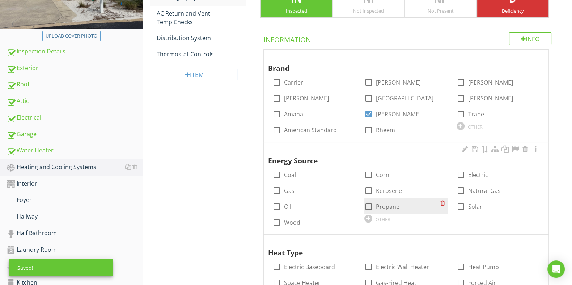
scroll to position [184, 0]
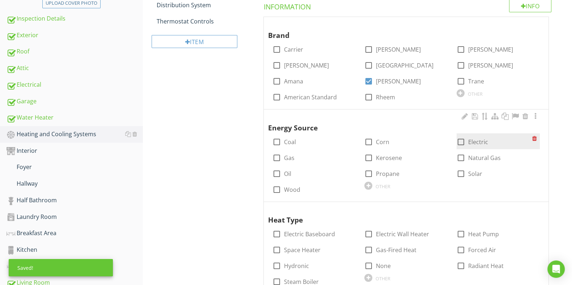
click at [462, 139] on div at bounding box center [461, 142] width 12 height 12
checkbox input "true"
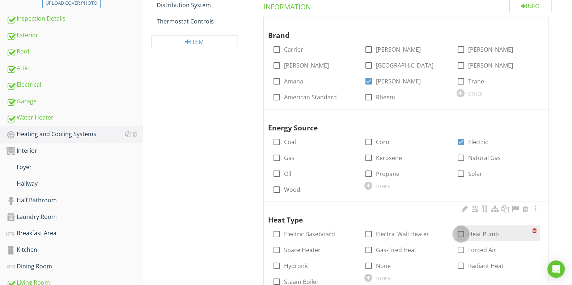
click at [461, 233] on div at bounding box center [461, 234] width 12 height 12
checkbox input "true"
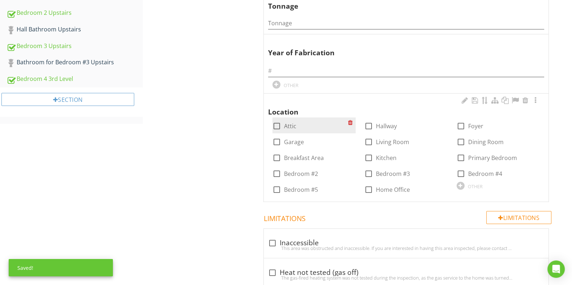
scroll to position [546, 0]
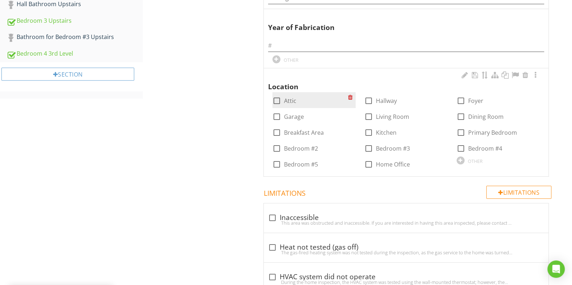
click at [274, 92] on div "check_box_outline_blank Attic" at bounding box center [313, 100] width 83 height 16
click at [282, 103] on div "check_box_outline_blank Attic" at bounding box center [284, 101] width 24 height 9
click at [277, 98] on div at bounding box center [277, 101] width 12 height 12
checkbox input "true"
click at [277, 118] on div at bounding box center [277, 117] width 12 height 12
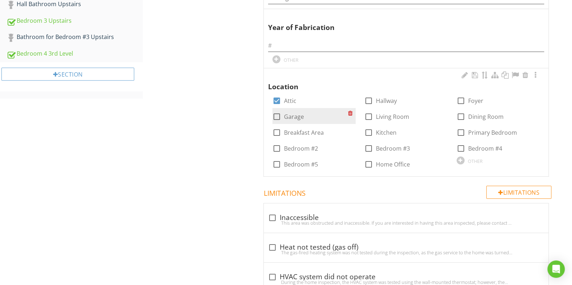
checkbox input "true"
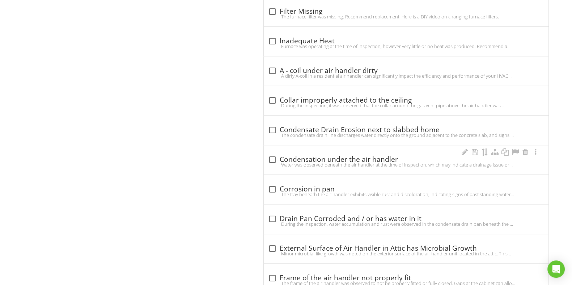
scroll to position [998, 0]
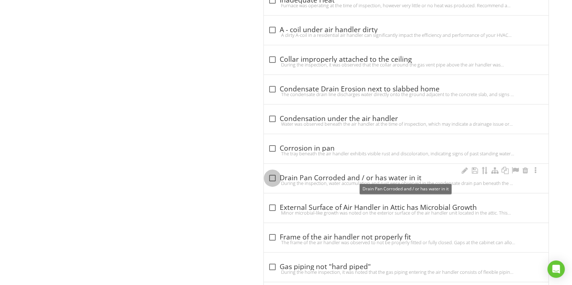
click at [272, 177] on div at bounding box center [272, 178] width 12 height 12
checkbox input "true"
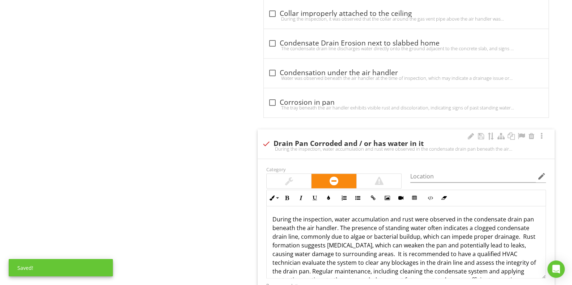
scroll to position [1088, 0]
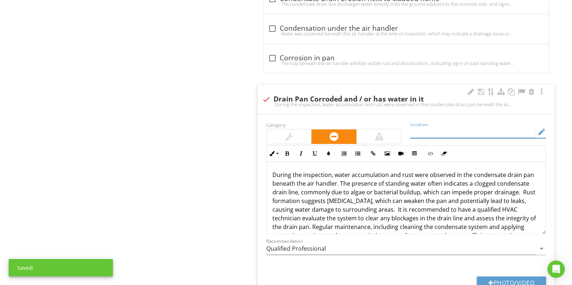
click at [423, 131] on input "Location" at bounding box center [473, 132] width 126 height 12
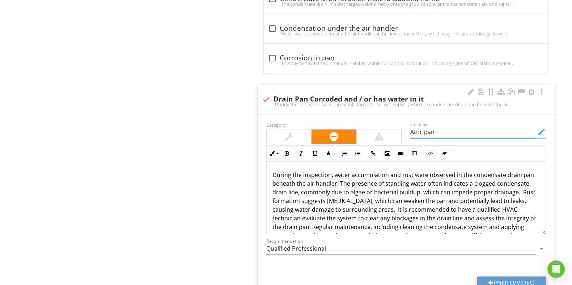
type input "Attic pan"
click at [500, 281] on button "Photo/Video" at bounding box center [511, 283] width 69 height 13
type input "C:\fakepath\IMG_7004.JPG"
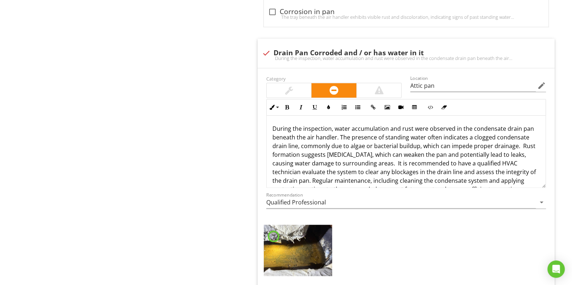
scroll to position [1224, 0]
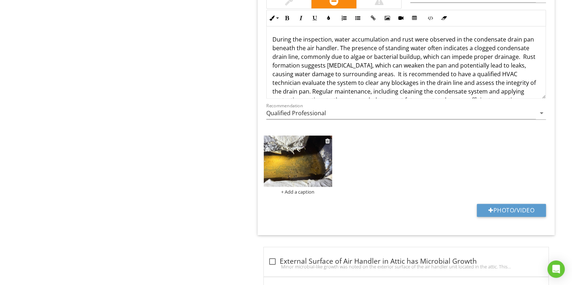
click at [304, 191] on div "+ Add a caption" at bounding box center [298, 192] width 68 height 6
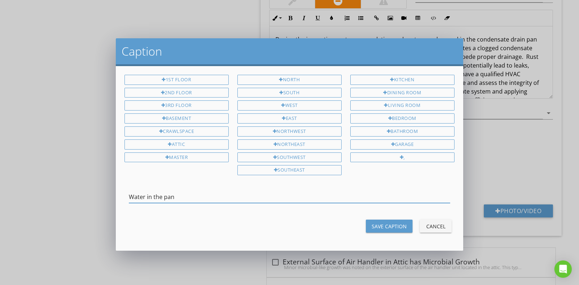
type input "Water in the pan"
click at [394, 223] on div "Save Caption" at bounding box center [389, 227] width 35 height 8
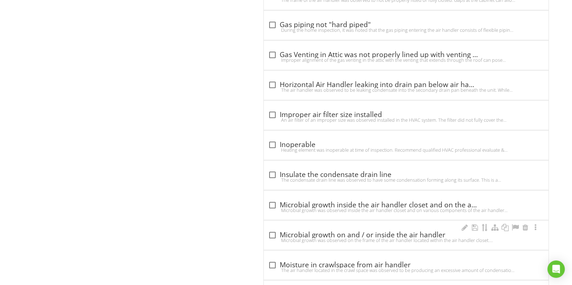
scroll to position [1543, 0]
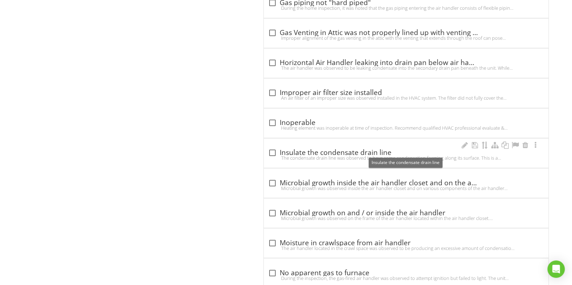
click at [274, 149] on div at bounding box center [272, 153] width 12 height 12
checkbox input "true"
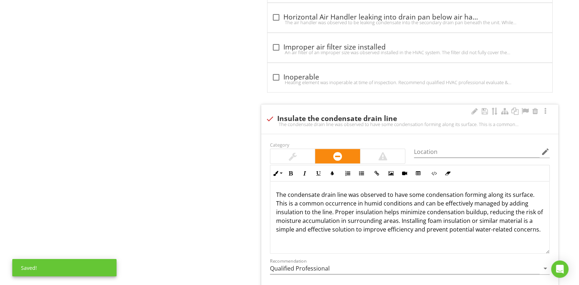
scroll to position [1679, 0]
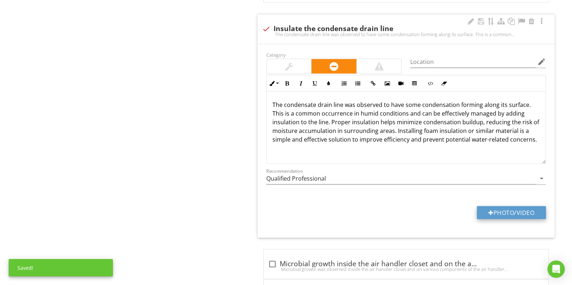
click at [511, 209] on button "Photo/Video" at bounding box center [511, 212] width 69 height 13
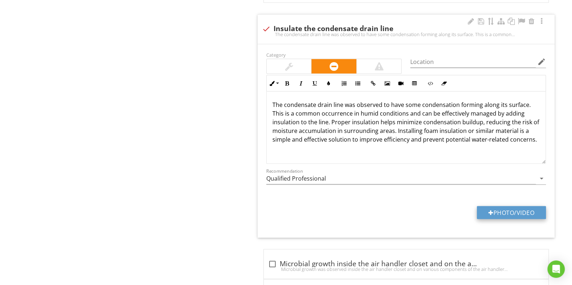
type input "C:\fakepath\IMG_7006.JPG"
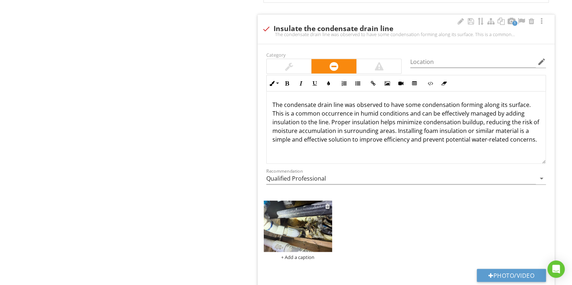
click at [297, 232] on img at bounding box center [298, 226] width 68 height 51
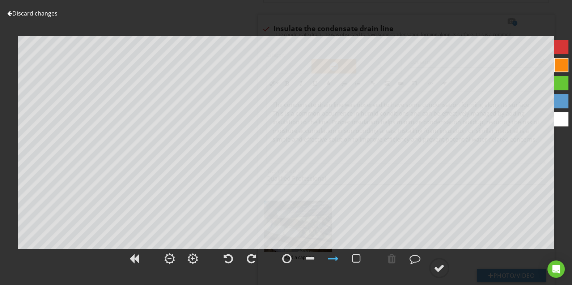
click at [557, 48] on div at bounding box center [561, 47] width 14 height 14
click at [443, 264] on div at bounding box center [439, 268] width 11 height 11
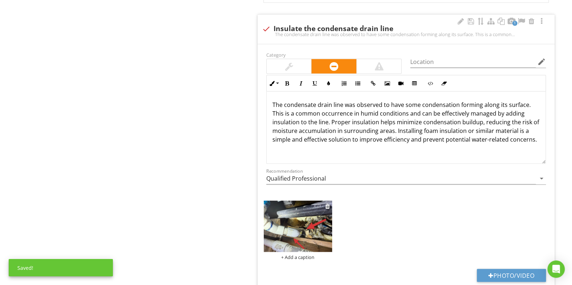
click at [304, 255] on div "+ Add a caption" at bounding box center [298, 257] width 68 height 6
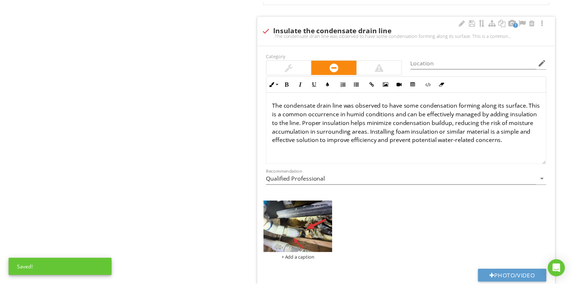
scroll to position [0, 0]
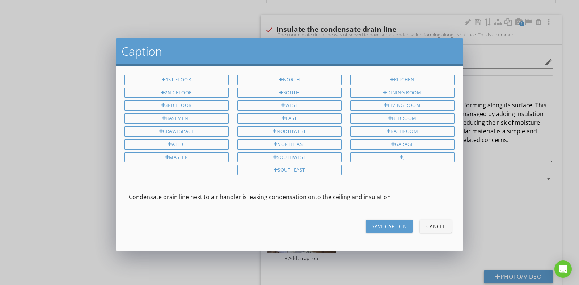
type input "Condensate drain line next to air handler is leaking condensation onto the ceil…"
click at [390, 220] on button "Save Caption" at bounding box center [389, 226] width 47 height 13
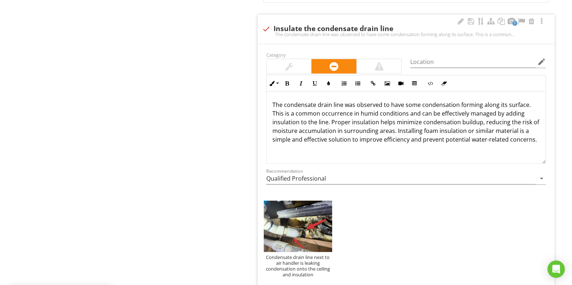
scroll to position [1543, 0]
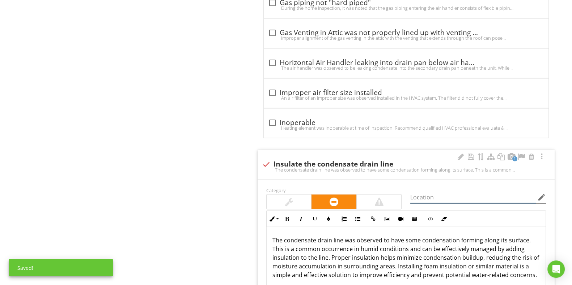
click at [465, 194] on input "Location" at bounding box center [473, 197] width 126 height 12
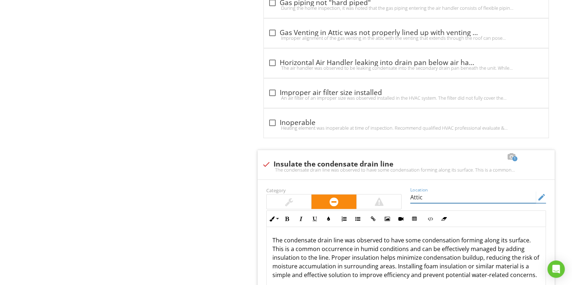
type input "Attic"
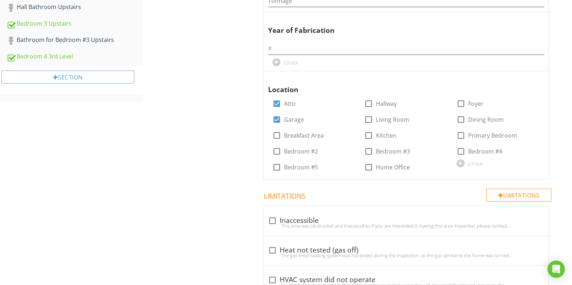
scroll to position [407, 0]
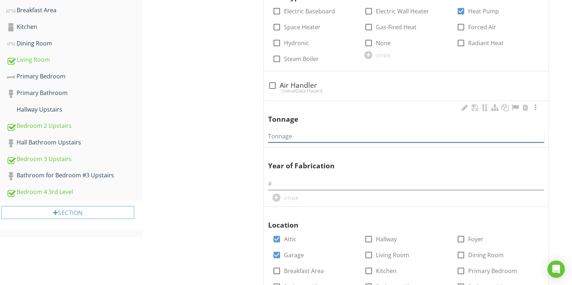
click at [284, 136] on input "Tonnage" at bounding box center [406, 137] width 276 height 12
type input "3.5 T and 2.5 T"
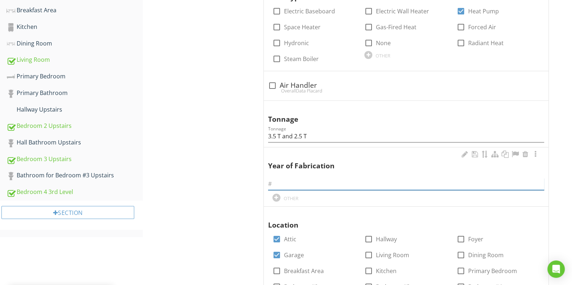
click at [284, 185] on input "text" at bounding box center [406, 184] width 276 height 12
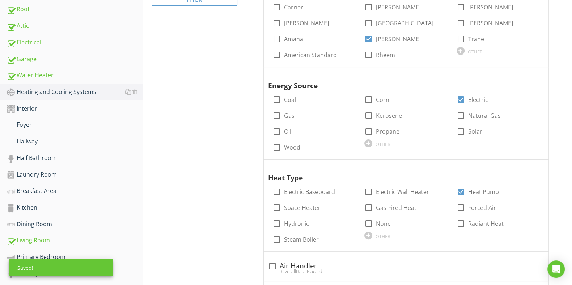
scroll to position [45, 0]
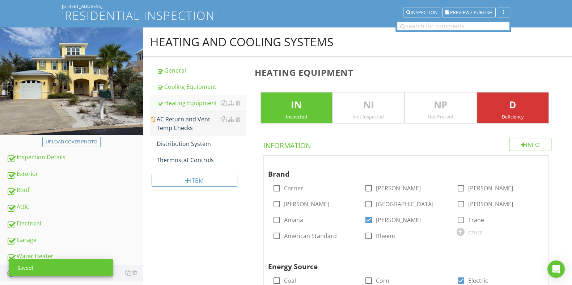
type input "Both 2015"
click at [193, 122] on div "AC Return and Vent Temp Checks" at bounding box center [201, 123] width 89 height 17
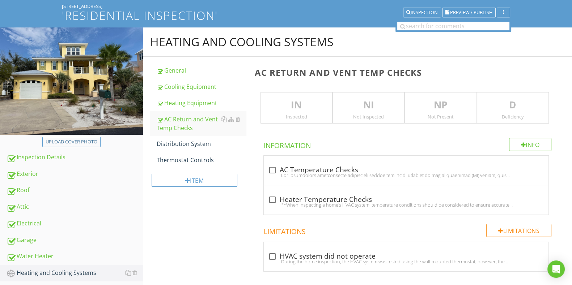
click at [292, 102] on p "IN" at bounding box center [296, 105] width 71 height 14
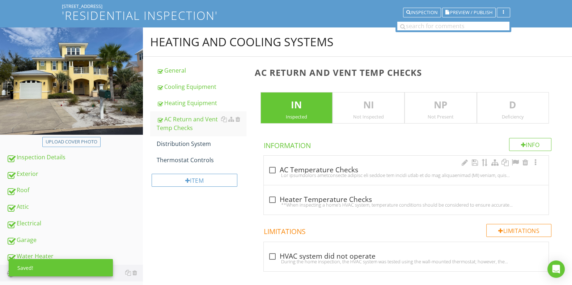
click at [269, 173] on div at bounding box center [406, 176] width 276 height 6
checkbox input "true"
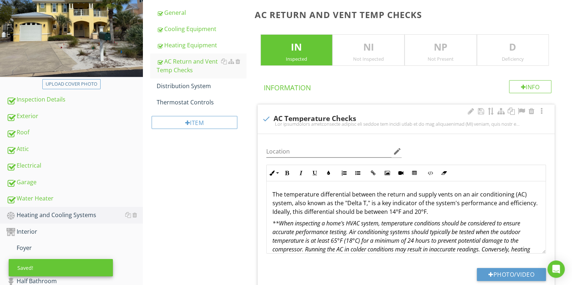
scroll to position [136, 0]
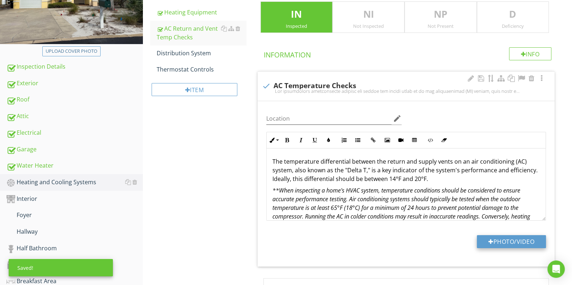
click at [514, 236] on div "Location edit Inline Style XLarge Large Normal Small Light Small/Light Bold Ita…" at bounding box center [406, 184] width 297 height 166
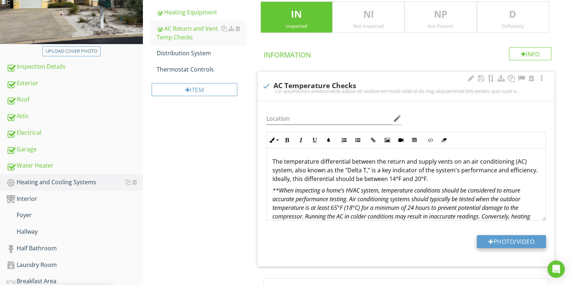
click at [517, 243] on button "Photo/Video" at bounding box center [511, 242] width 69 height 13
type input "C:\fakepath\FLIR4283.jpg"
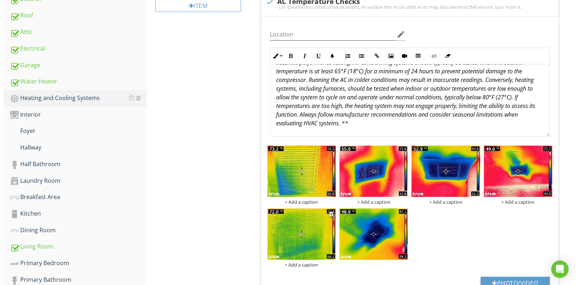
scroll to position [226, 0]
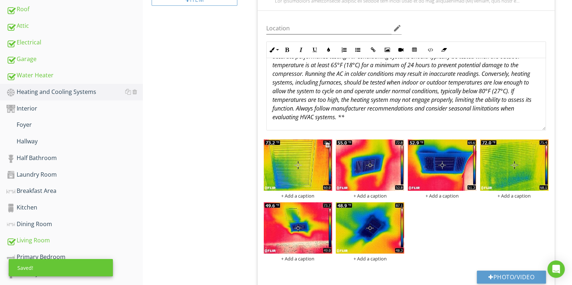
click at [306, 200] on div "+ Add a caption + Add a caption + Add a caption + Add a caption + Add a caption…" at bounding box center [406, 201] width 288 height 126
click at [305, 197] on div "+ Add a caption" at bounding box center [298, 196] width 68 height 6
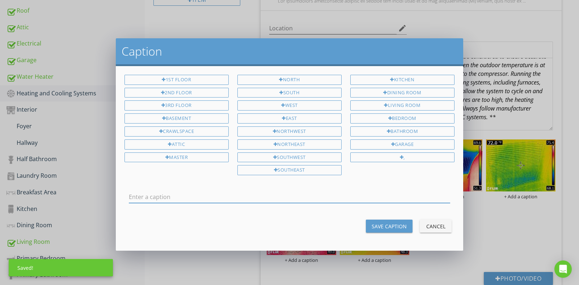
scroll to position [0, 0]
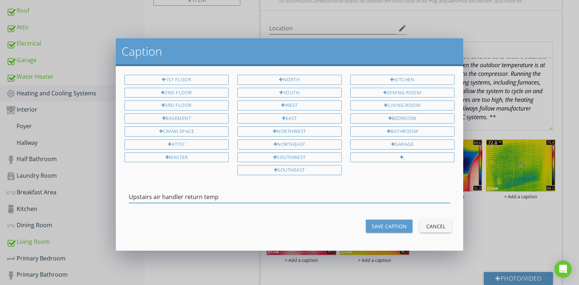
type input "Upstairs air handler return temp"
click at [383, 220] on button "Save Caption" at bounding box center [389, 226] width 47 height 13
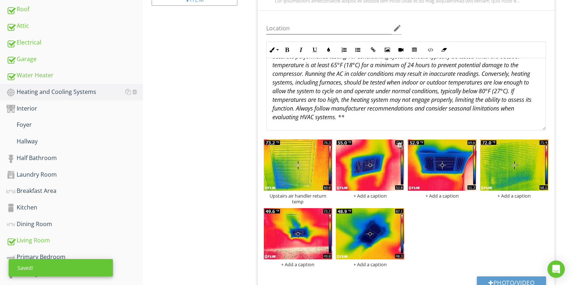
click at [373, 196] on div "+ Add a caption" at bounding box center [370, 196] width 68 height 6
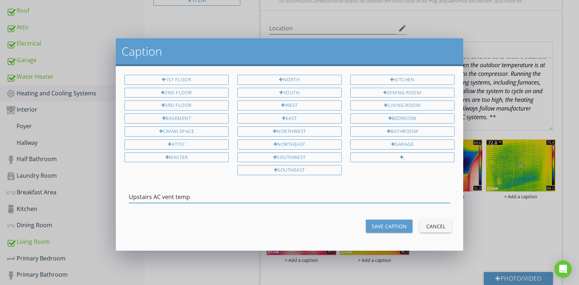
drag, startPoint x: 196, startPoint y: 195, endPoint x: 109, endPoint y: 203, distance: 87.5
click at [109, 203] on div "Caption 1st Floor 2nd Floor 3rd Floor Basement Crawlspace Attic Master North So…" at bounding box center [289, 142] width 579 height 285
type input "Upstairs AC vent temp"
click at [396, 225] on div "Save Caption" at bounding box center [389, 227] width 35 height 8
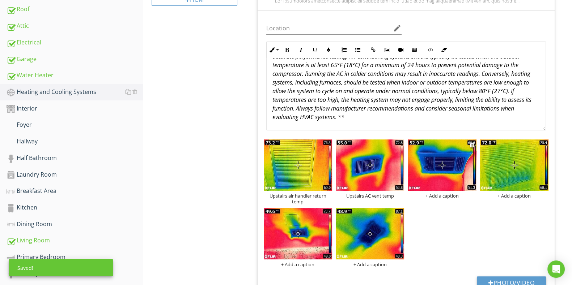
click at [449, 194] on div "+ Add a caption" at bounding box center [442, 196] width 68 height 6
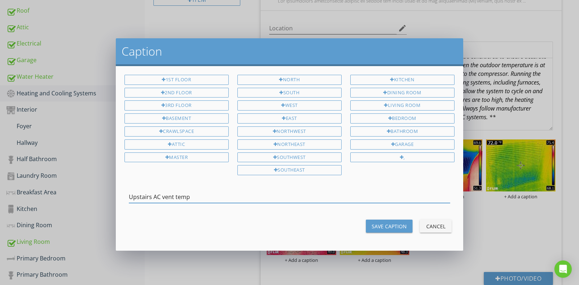
drag, startPoint x: 174, startPoint y: 199, endPoint x: 152, endPoint y: 203, distance: 22.5
click at [152, 203] on div "Upstairs AC vent temp" at bounding box center [289, 200] width 321 height 19
type input "Upstairs AC vent temp"
drag, startPoint x: 395, startPoint y: 226, endPoint x: 378, endPoint y: 229, distance: 17.7
click at [394, 225] on div "Save Caption" at bounding box center [389, 227] width 35 height 8
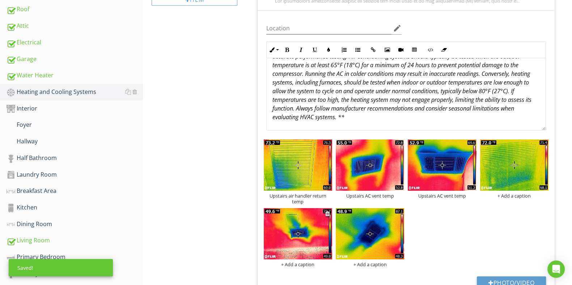
click at [309, 267] on div "+ Add a caption" at bounding box center [298, 265] width 68 height 6
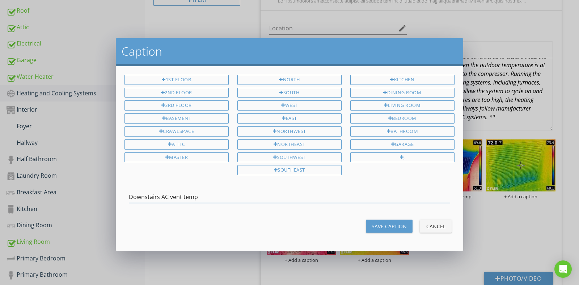
type input "Downstairs AC vent temp"
click at [382, 223] on div "Save Caption" at bounding box center [389, 227] width 35 height 8
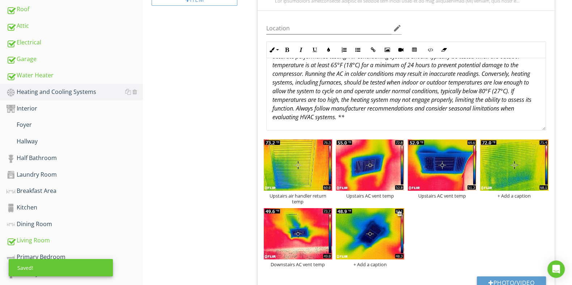
click at [374, 263] on div "+ Add a caption" at bounding box center [370, 265] width 68 height 6
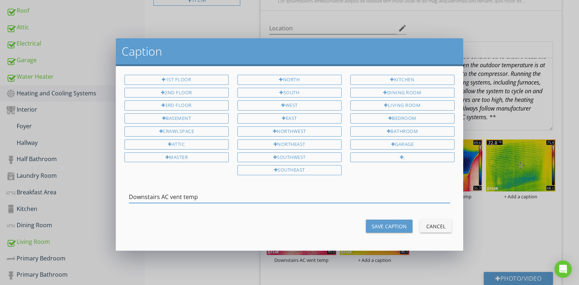
type input "Downstairs AC vent temp"
click at [392, 224] on div "Save Caption" at bounding box center [389, 227] width 35 height 8
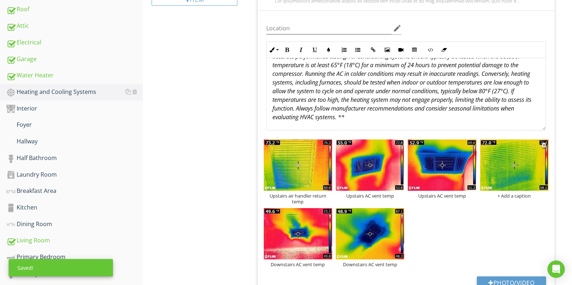
click at [511, 196] on div "+ Add a caption" at bounding box center [514, 196] width 68 height 6
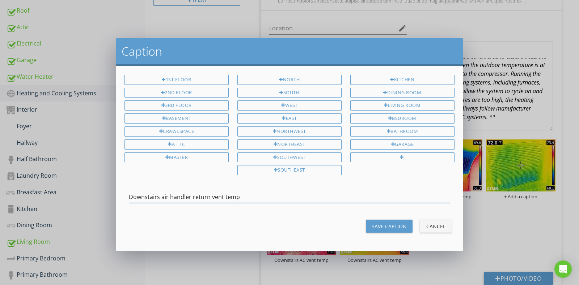
type input "Downstairs air handler return vent temp"
click at [393, 223] on div "Save Caption" at bounding box center [389, 227] width 35 height 8
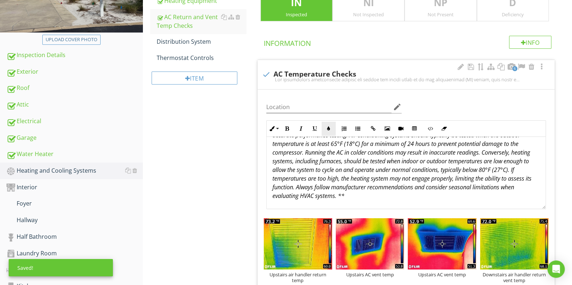
scroll to position [90, 0]
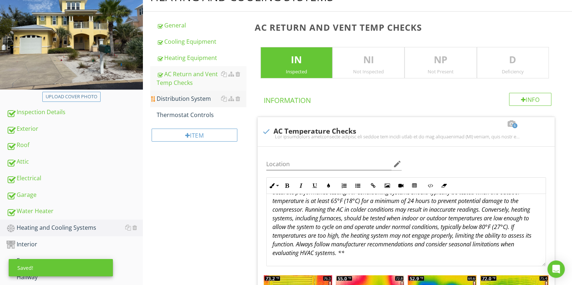
click at [183, 100] on div "Distribution System" at bounding box center [201, 98] width 89 height 9
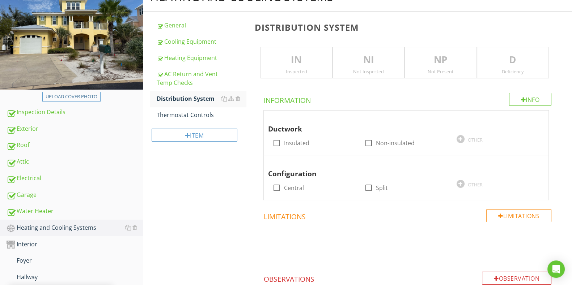
click at [305, 66] on p "IN" at bounding box center [296, 60] width 71 height 14
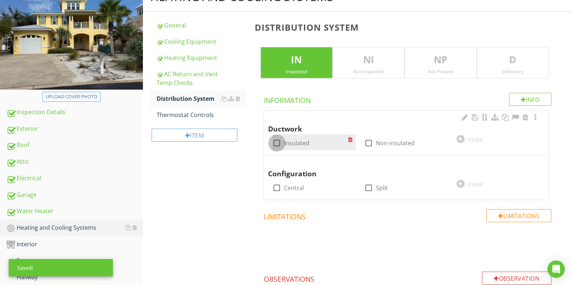
click at [275, 141] on div at bounding box center [277, 143] width 12 height 12
checkbox input "true"
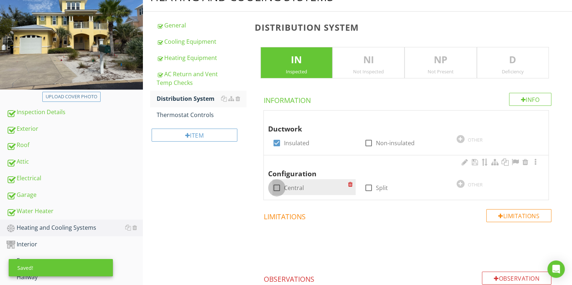
click at [280, 187] on div at bounding box center [277, 188] width 12 height 12
checkbox input "true"
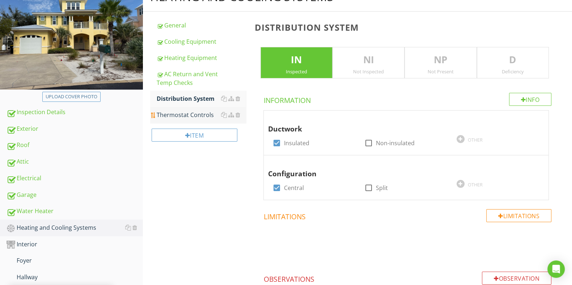
click at [191, 113] on div "Thermostat Controls" at bounding box center [201, 115] width 89 height 9
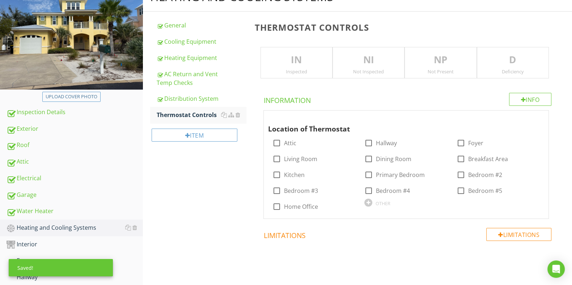
click at [288, 62] on p "IN" at bounding box center [296, 60] width 71 height 14
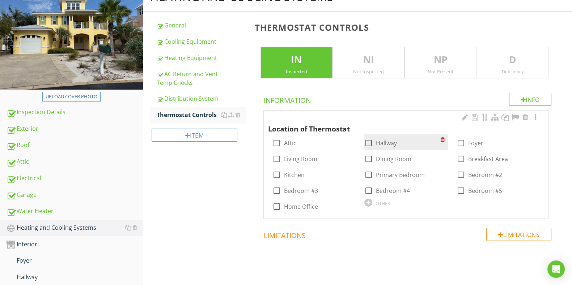
click at [370, 142] on div at bounding box center [369, 143] width 12 height 12
checkbox input "true"
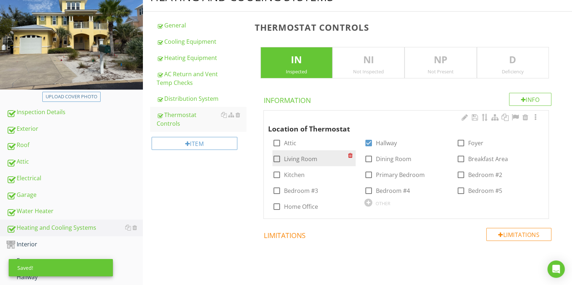
click at [276, 160] on div at bounding box center [277, 159] width 12 height 12
checkbox input "true"
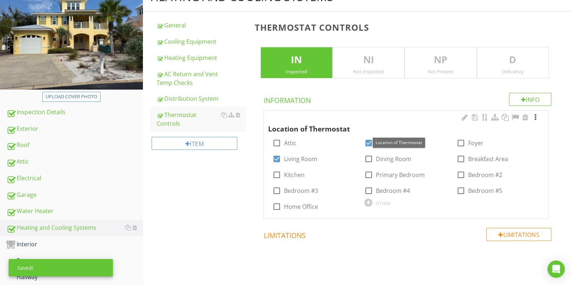
click at [533, 117] on div at bounding box center [535, 117] width 9 height 7
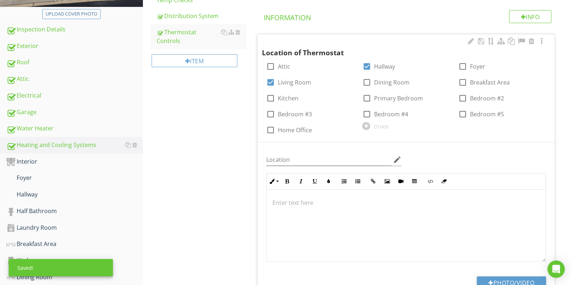
scroll to position [226, 0]
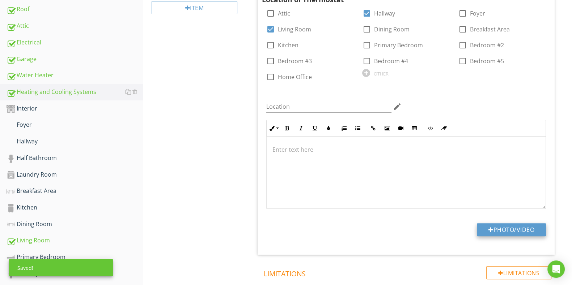
click at [505, 228] on button "Photo/Video" at bounding box center [511, 230] width 69 height 13
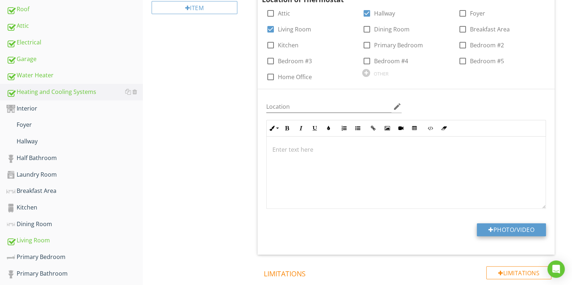
type input "C:\fakepath\IMG_6912.JPG"
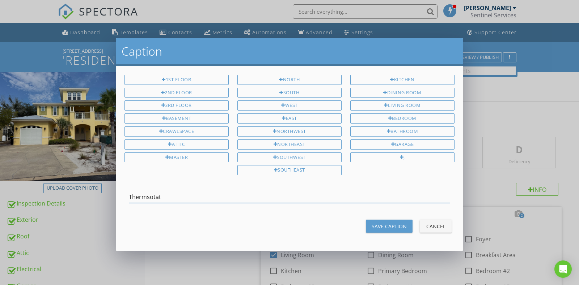
scroll to position [316, 0]
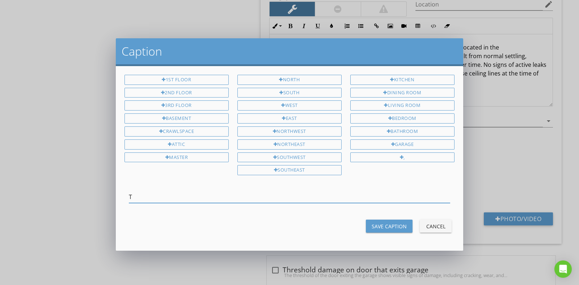
type input "[PERSON_NAME]"
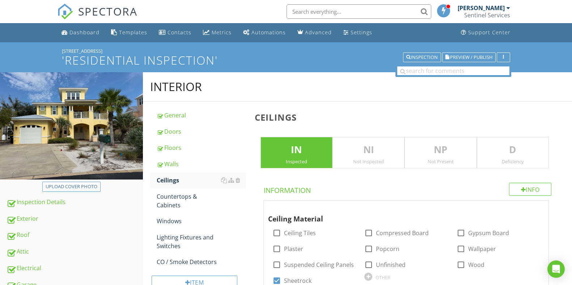
scroll to position [318, 0]
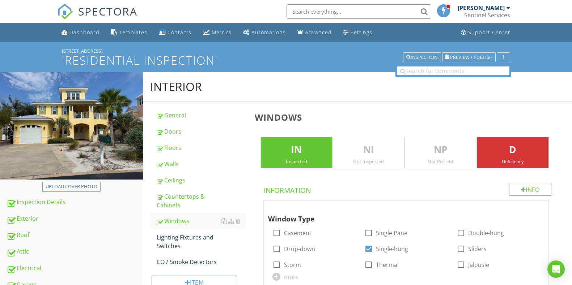
scroll to position [452, 0]
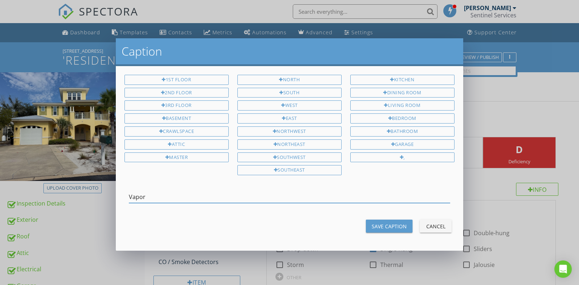
scroll to position [587, 0]
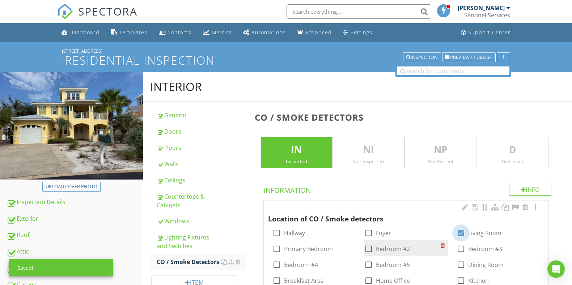
scroll to position [56, 0]
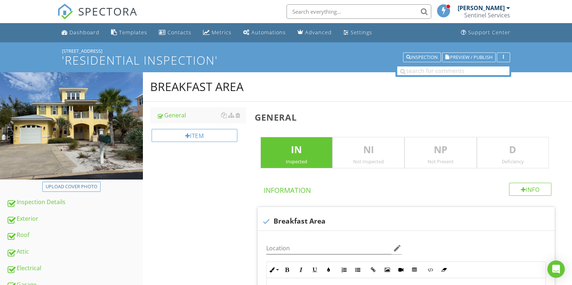
scroll to position [237, 0]
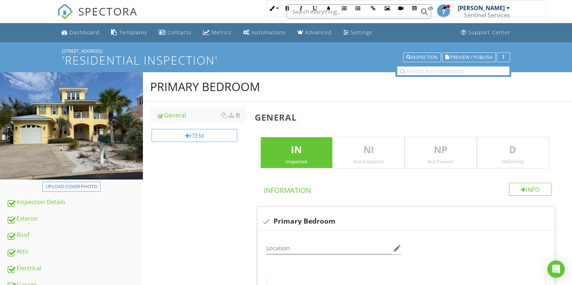
scroll to position [264, 0]
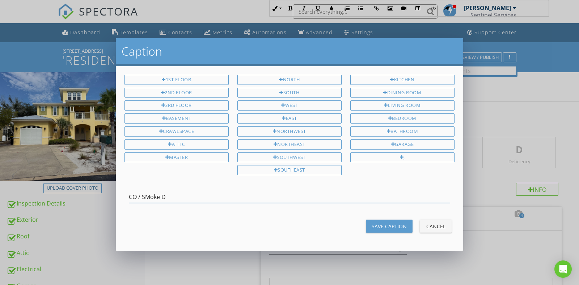
scroll to position [271, 0]
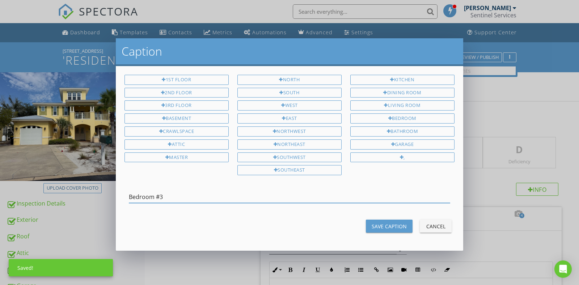
scroll to position [181, 0]
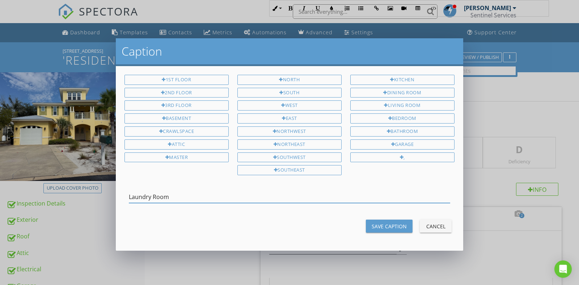
scroll to position [309, 0]
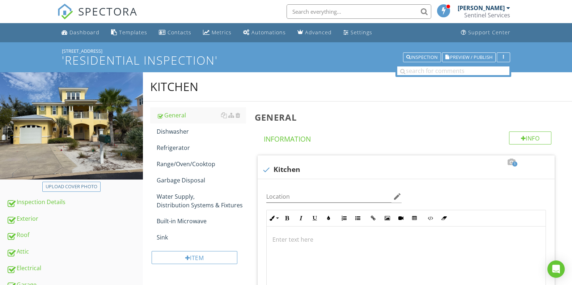
scroll to position [173, 0]
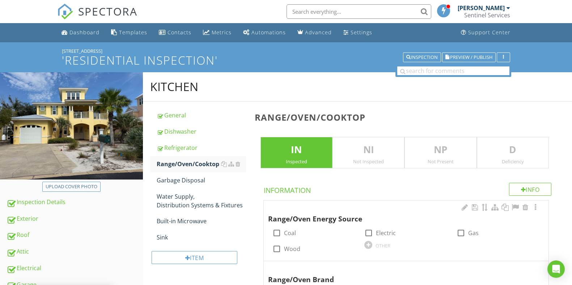
scroll to position [136, 0]
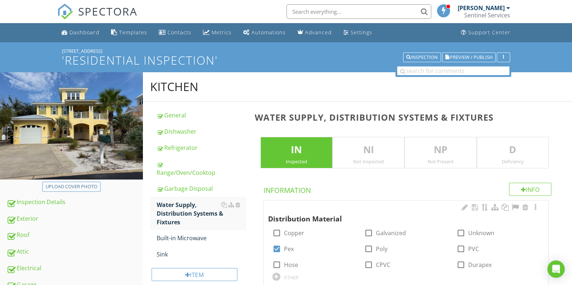
scroll to position [136, 0]
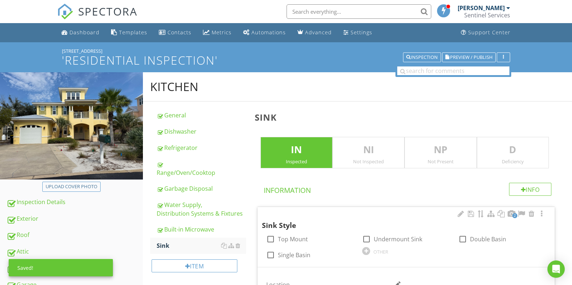
scroll to position [136, 0]
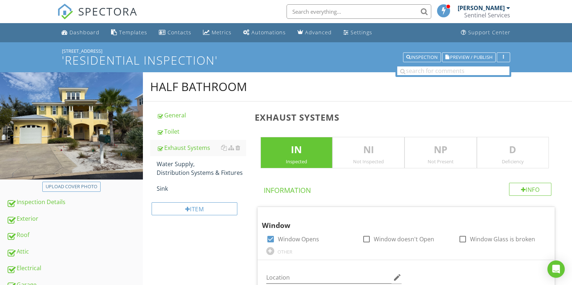
scroll to position [271, 0]
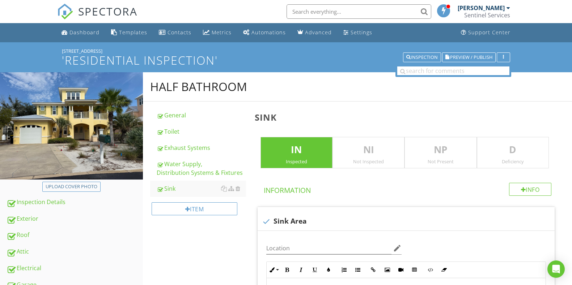
scroll to position [181, 0]
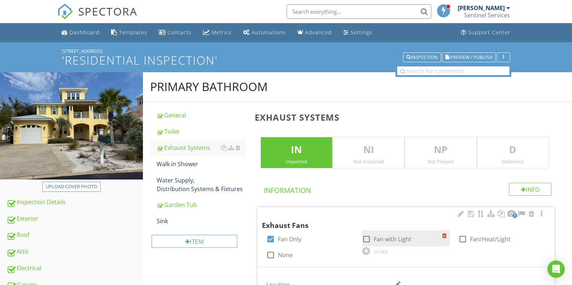
scroll to position [226, 0]
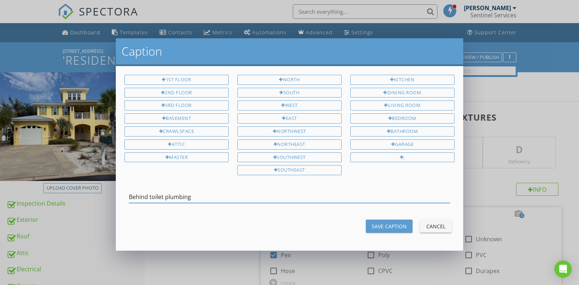
type input "Behind toilet plumbing"
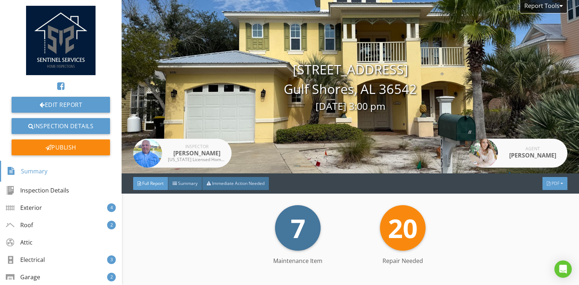
click at [546, 187] on div "PDF" at bounding box center [554, 183] width 25 height 13
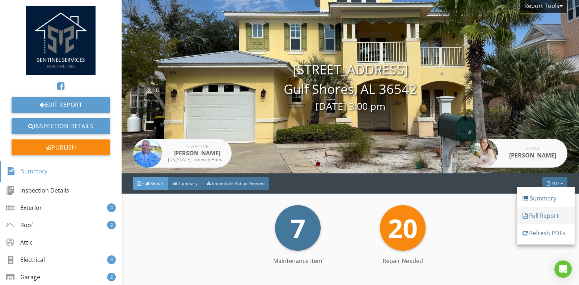
click at [538, 216] on div "Full Report" at bounding box center [545, 216] width 46 height 9
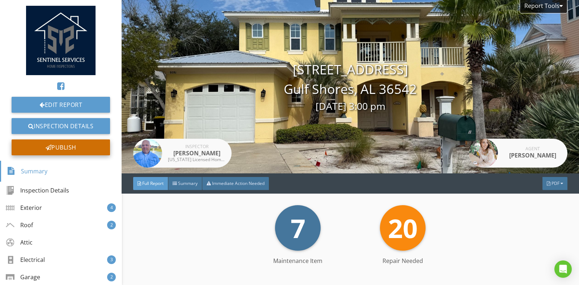
click at [80, 150] on div "Publish" at bounding box center [61, 148] width 98 height 16
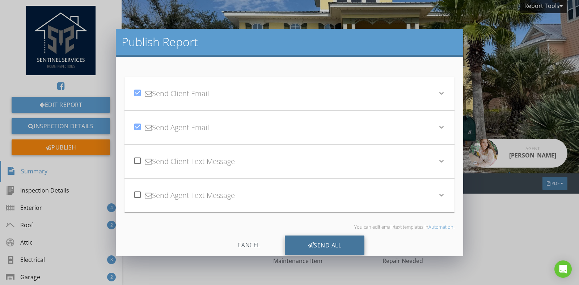
click at [316, 250] on div "Send All" at bounding box center [325, 246] width 80 height 20
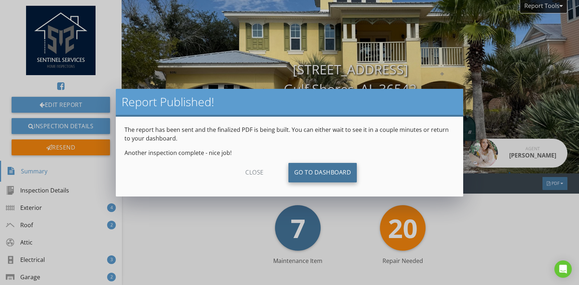
click at [338, 166] on link "Go To Dashboard" at bounding box center [322, 173] width 69 height 20
